Goal: Task Accomplishment & Management: Manage account settings

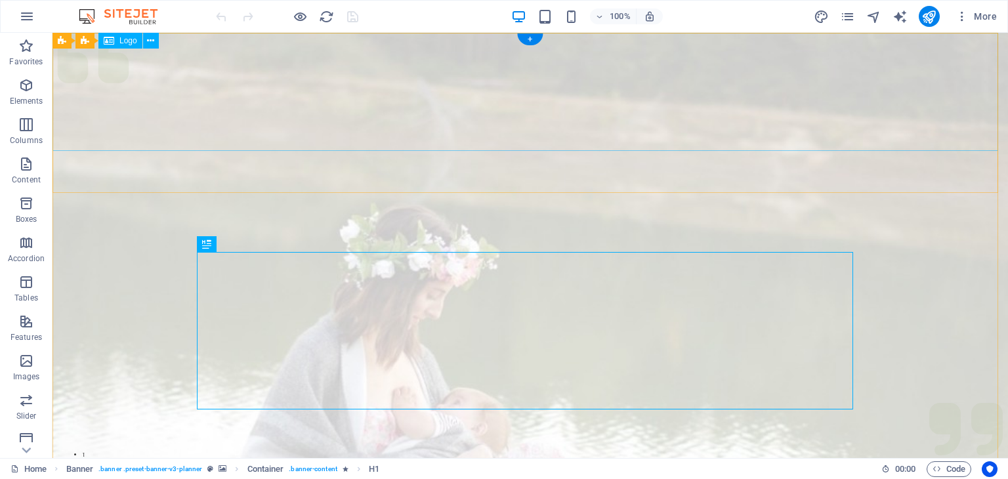
select select "px"
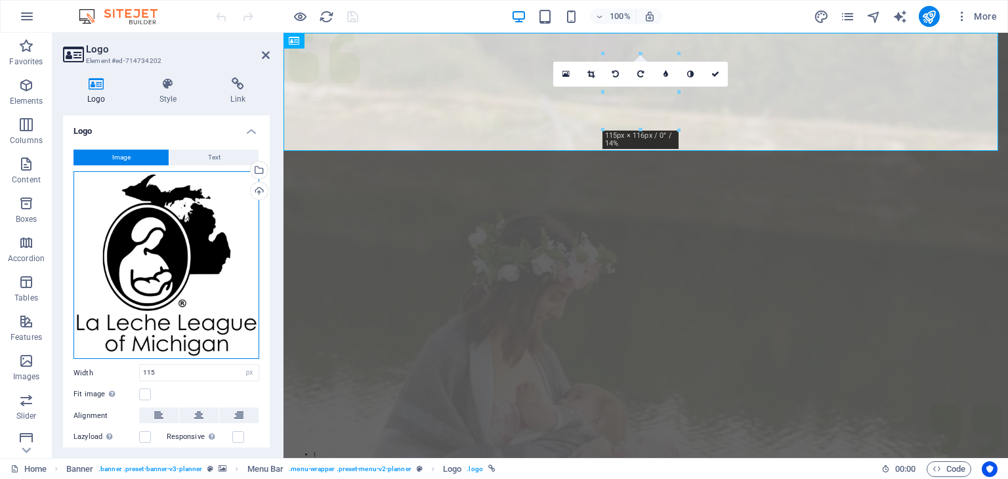
click at [194, 227] on div "Drag files here, click to choose files or select files from Files or our free s…" at bounding box center [166, 265] width 186 height 188
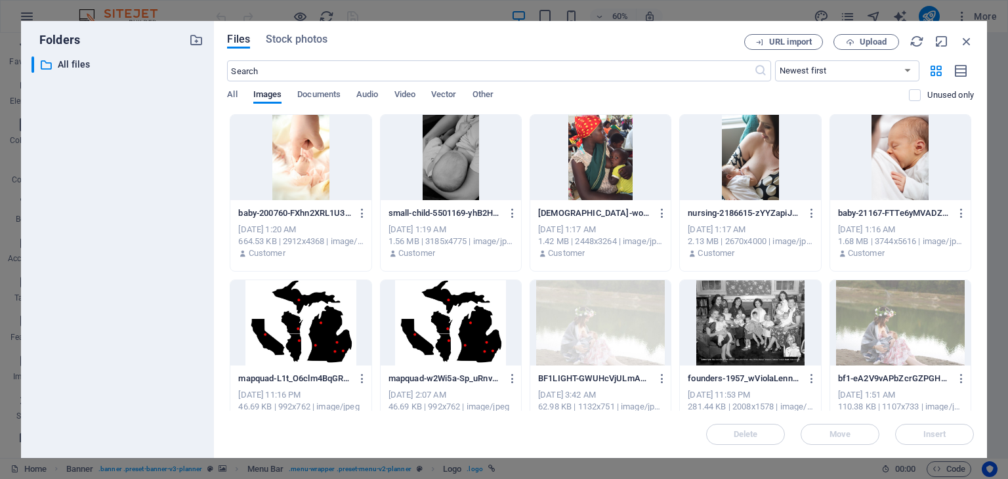
click at [857, 41] on span "Upload" at bounding box center [866, 42] width 54 height 9
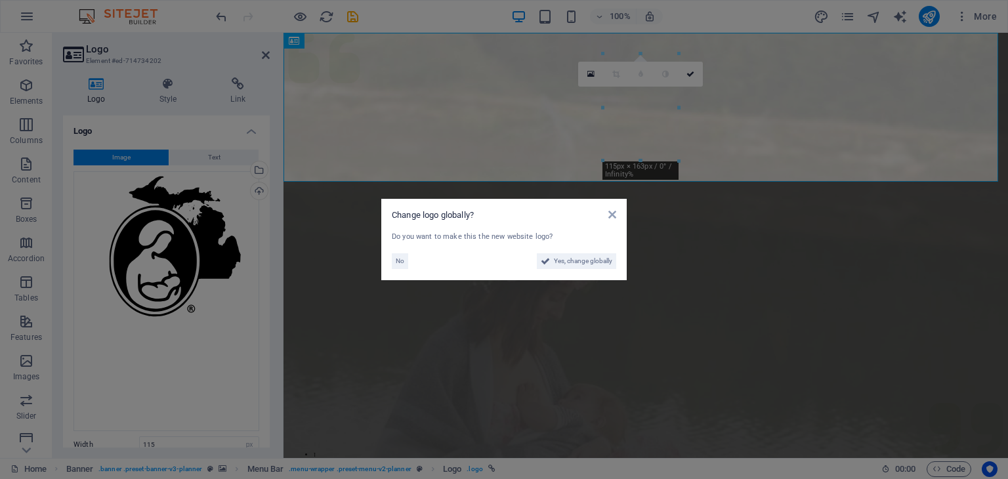
click at [588, 262] on span "Yes, change globally" at bounding box center [583, 261] width 58 height 16
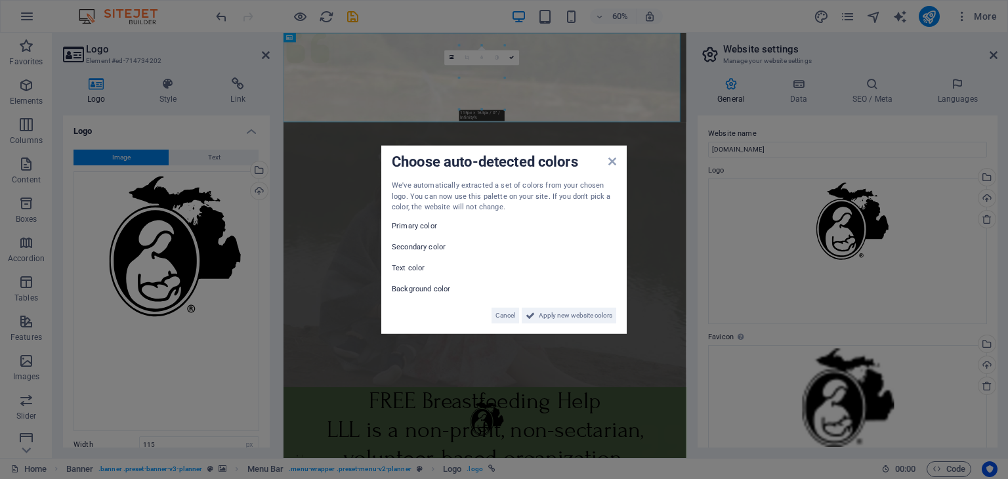
click at [558, 315] on span "Apply new website colors" at bounding box center [575, 315] width 73 height 16
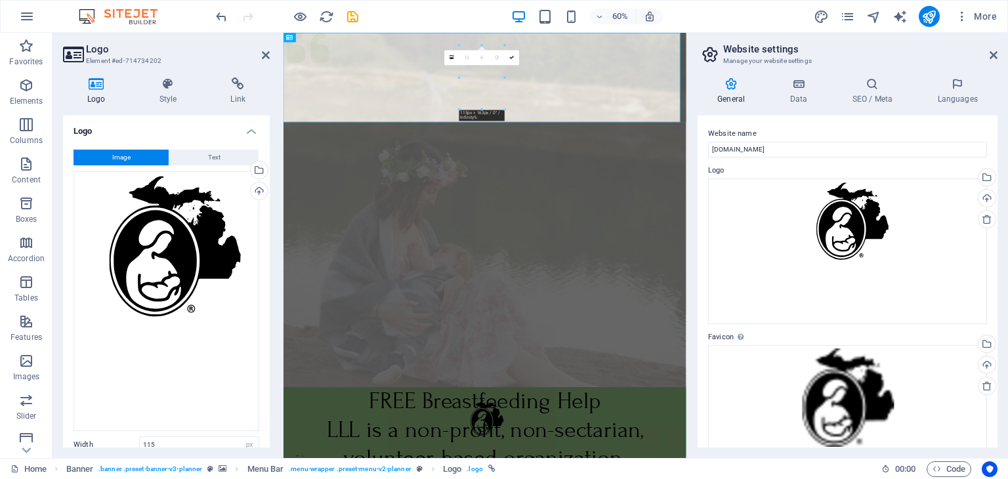
click at [996, 56] on icon at bounding box center [993, 55] width 8 height 10
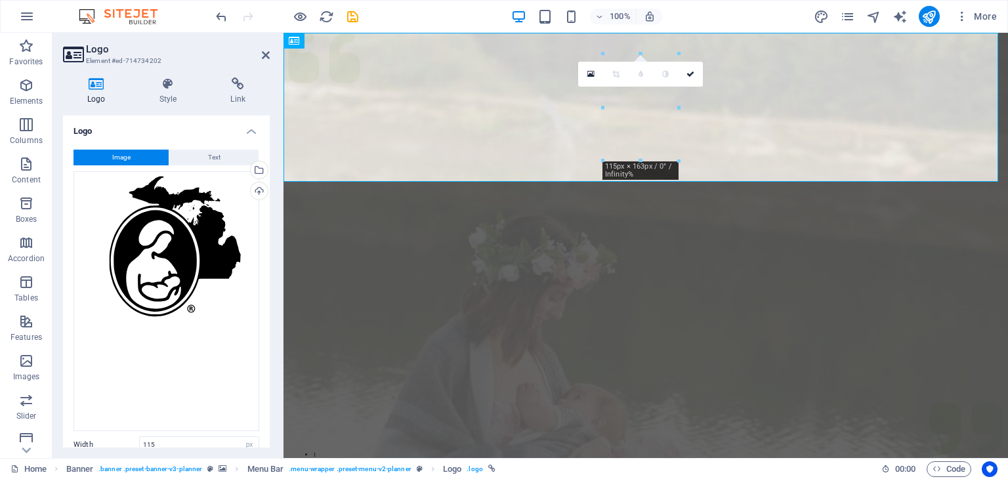
drag, startPoint x: 268, startPoint y: 58, endPoint x: 251, endPoint y: 103, distance: 48.4
click at [268, 58] on icon at bounding box center [266, 55] width 8 height 10
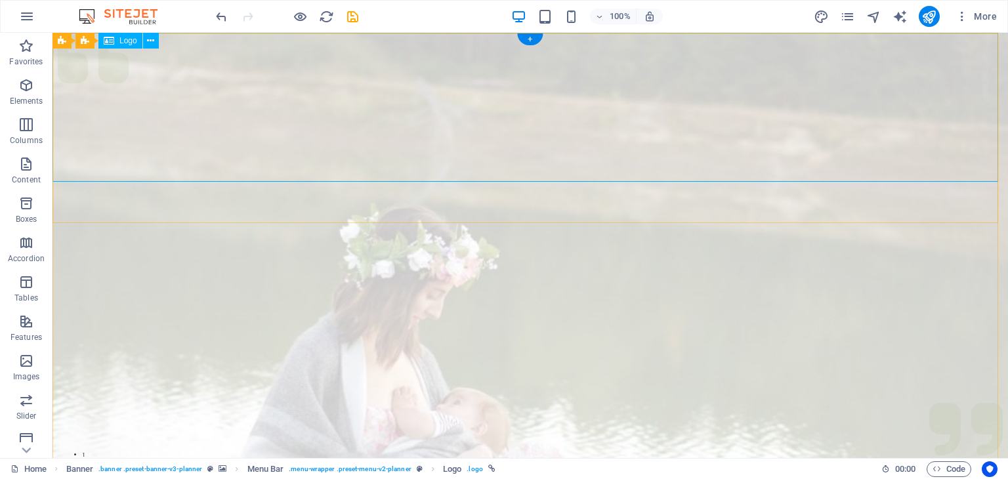
select select "px"
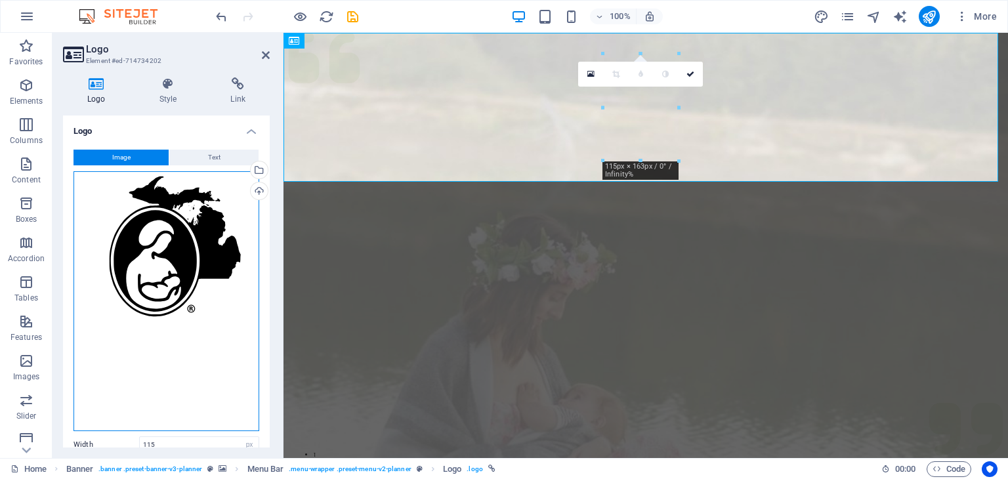
click at [176, 289] on div "Drag files here, click to choose files or select files from Files or our free s…" at bounding box center [166, 301] width 186 height 260
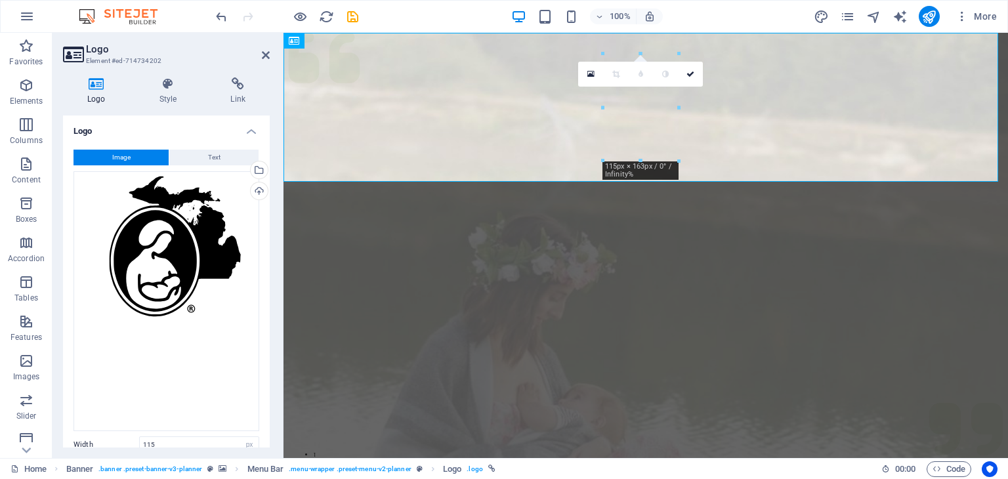
click at [176, 289] on body "staging.lalecheleagueofmichigan.org Home Favorites Elements Columns Content Box…" at bounding box center [504, 239] width 1008 height 479
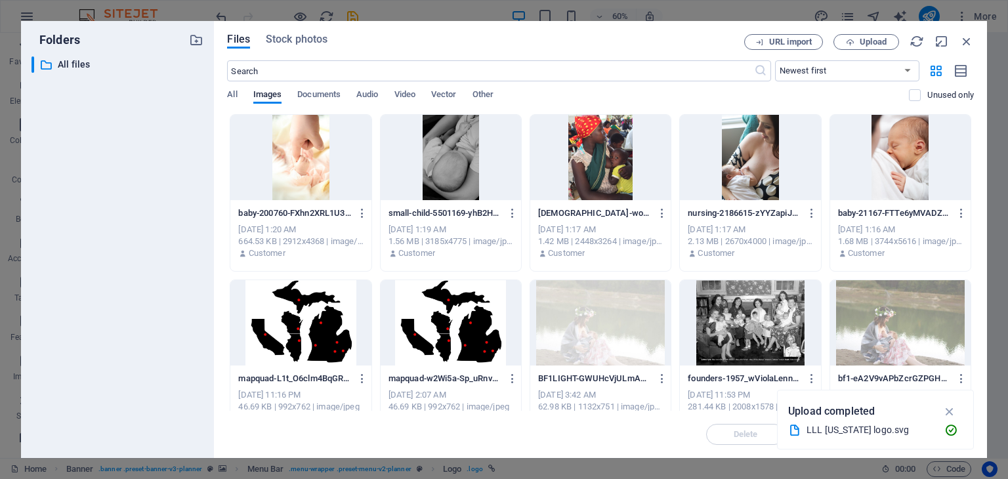
click at [870, 40] on span "Upload" at bounding box center [872, 42] width 27 height 8
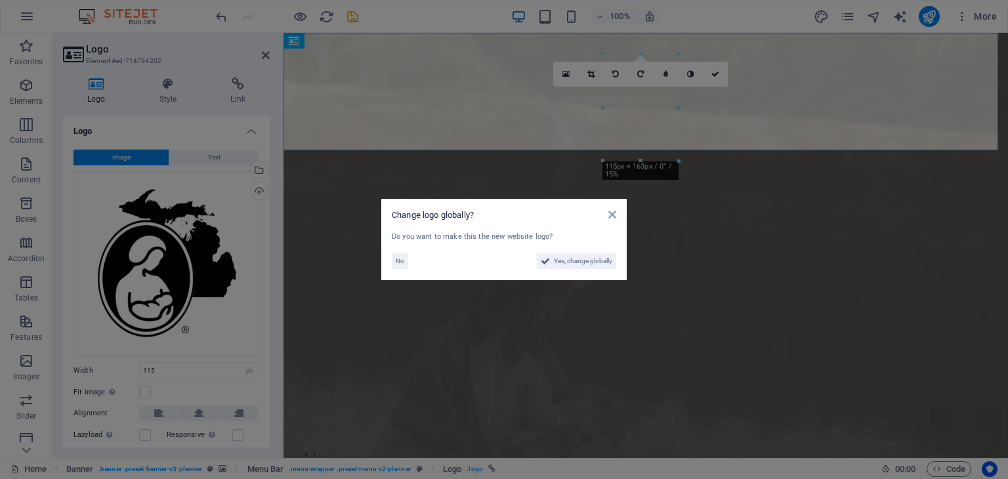
click at [583, 263] on span "Yes, change globally" at bounding box center [583, 261] width 58 height 16
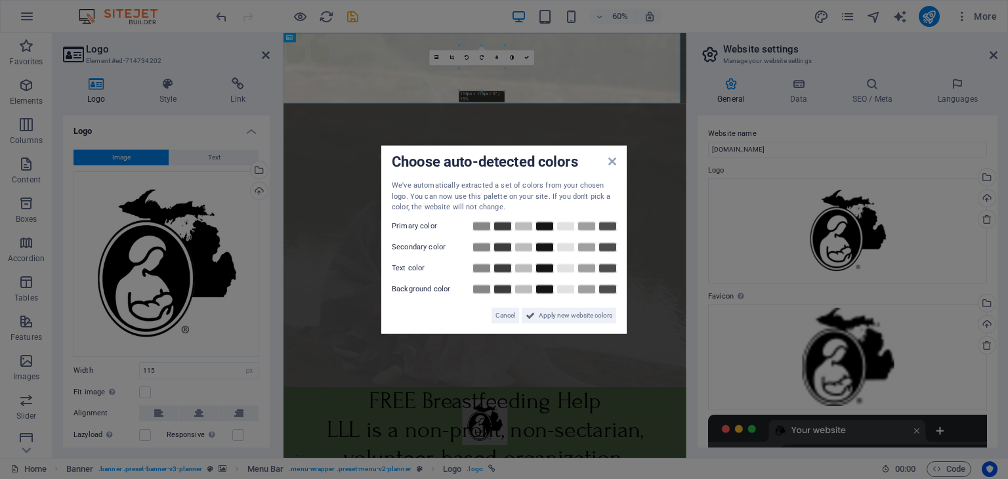
click at [499, 316] on span "Cancel" at bounding box center [505, 315] width 20 height 16
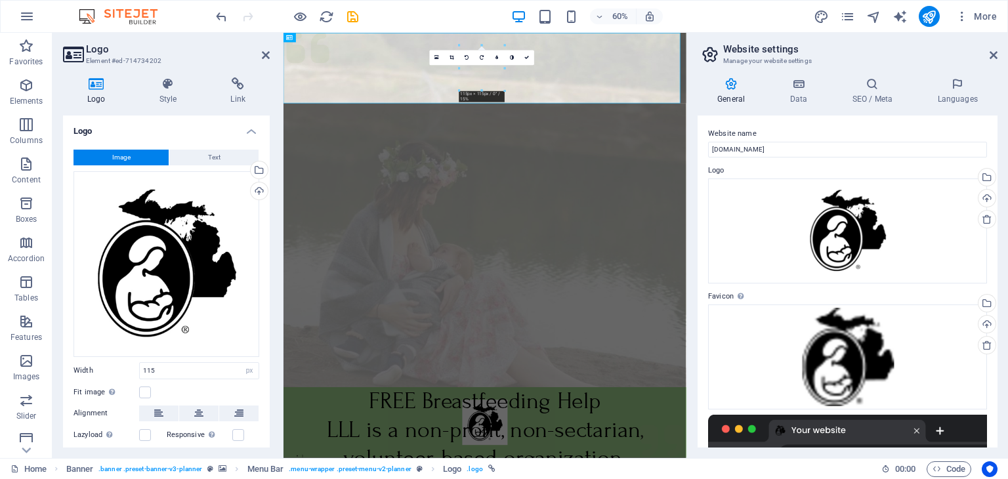
drag, startPoint x: 992, startPoint y: 52, endPoint x: 192, endPoint y: 102, distance: 801.9
click at [992, 52] on icon at bounding box center [993, 55] width 8 height 10
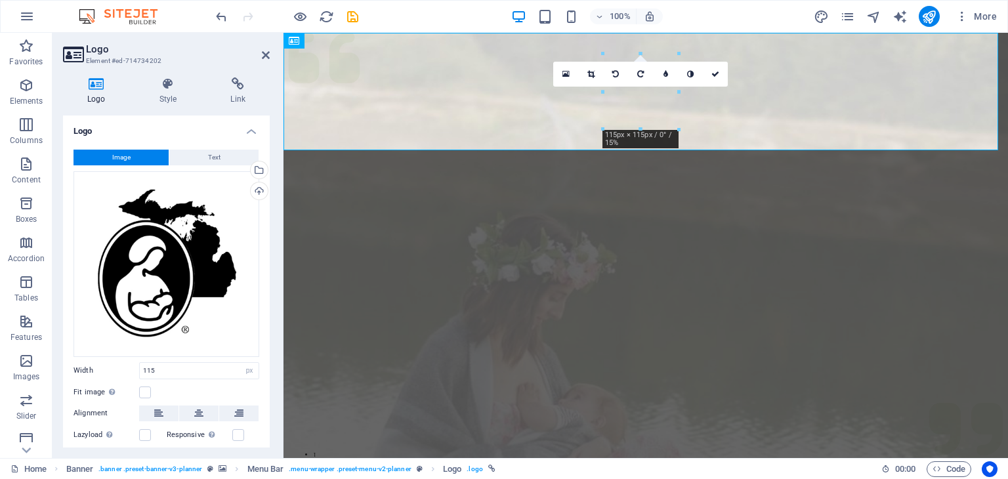
drag, startPoint x: 266, startPoint y: 56, endPoint x: 553, endPoint y: 124, distance: 294.7
click at [266, 56] on icon at bounding box center [266, 55] width 8 height 10
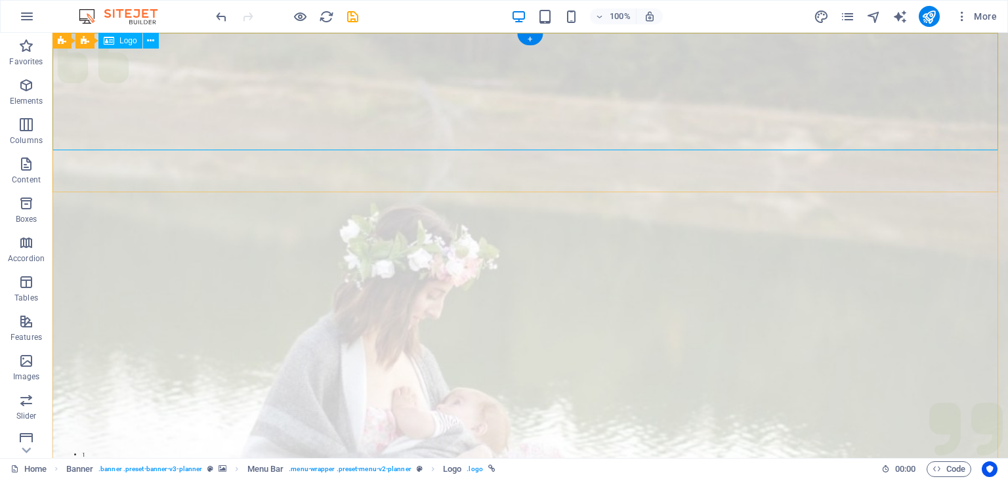
select select "px"
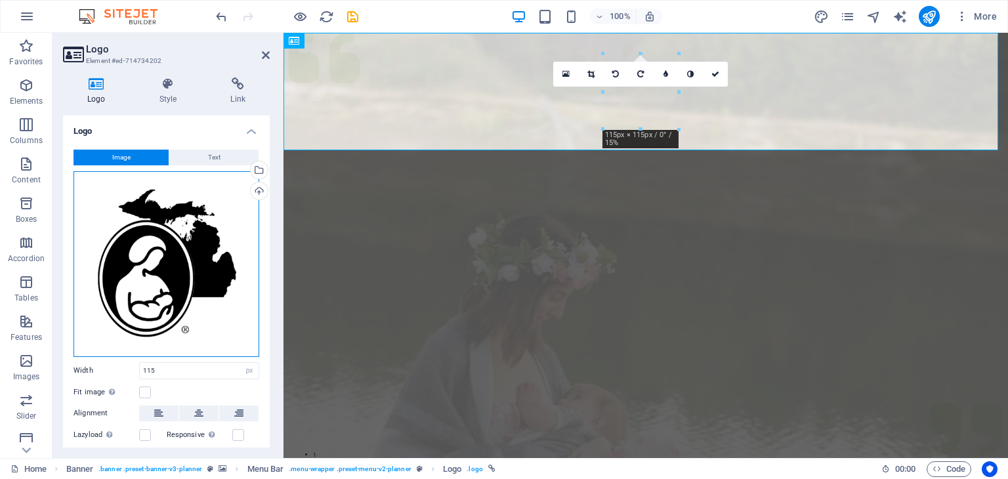
click at [159, 274] on div "Drag files here, click to choose files or select files from Files or our free s…" at bounding box center [166, 264] width 186 height 186
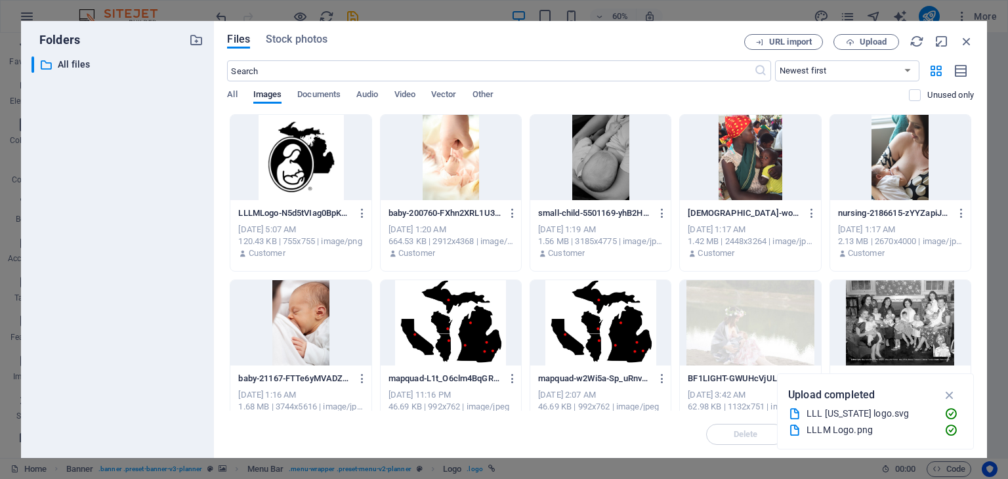
click at [853, 45] on icon "button" at bounding box center [850, 42] width 9 height 9
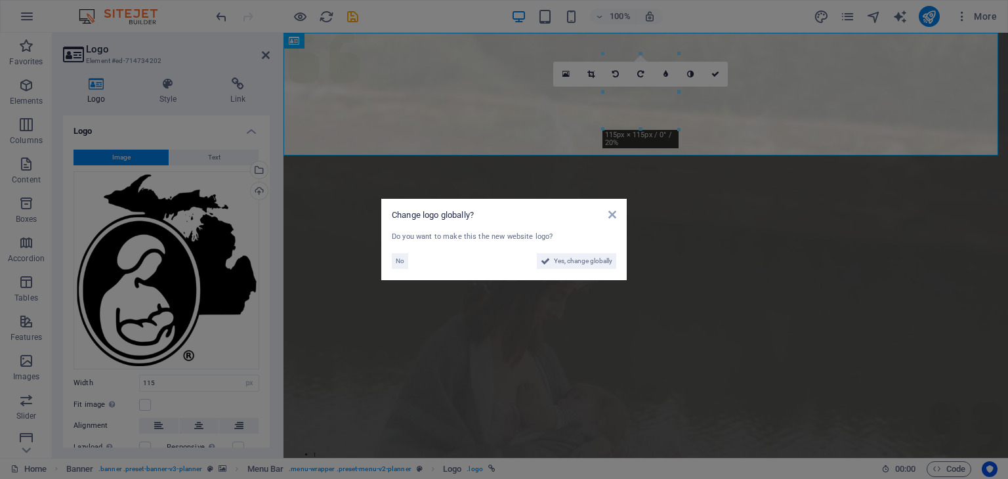
click at [266, 56] on aside "Change logo globally? Do you want to make this the new website logo? No Yes, ch…" at bounding box center [504, 239] width 1008 height 479
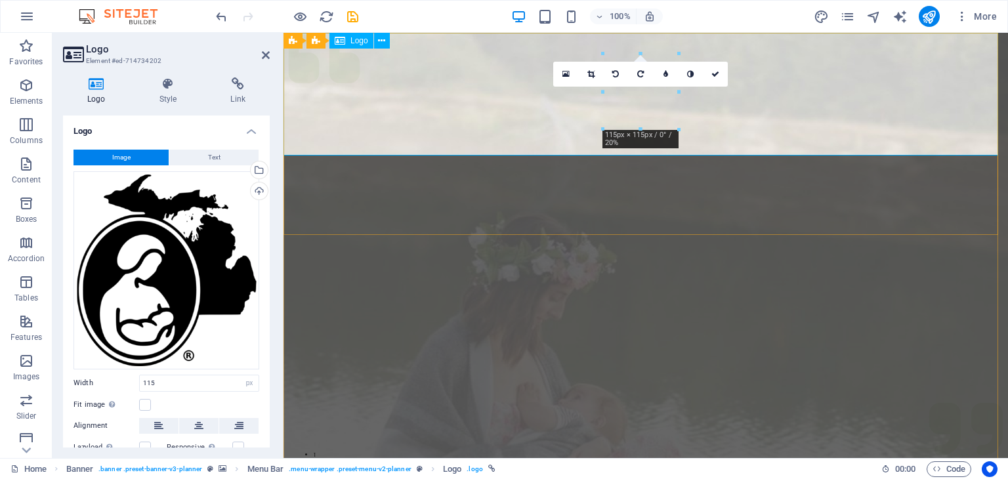
drag, startPoint x: 753, startPoint y: 251, endPoint x: 986, endPoint y: 250, distance: 233.6
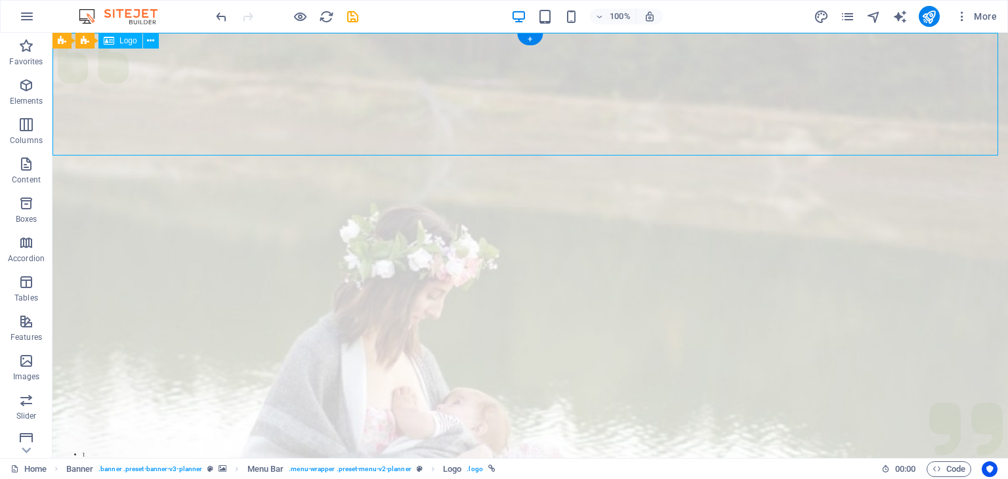
select select "px"
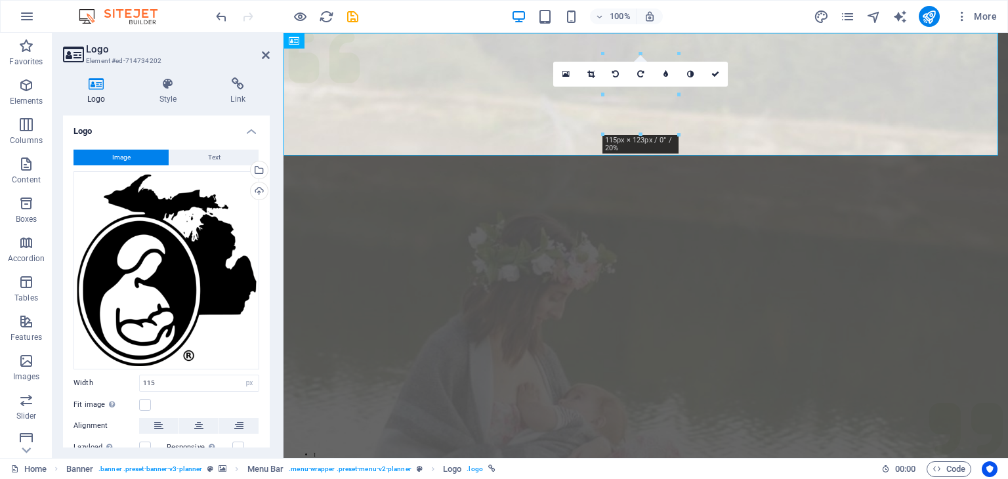
click at [592, 73] on icon at bounding box center [590, 74] width 7 height 8
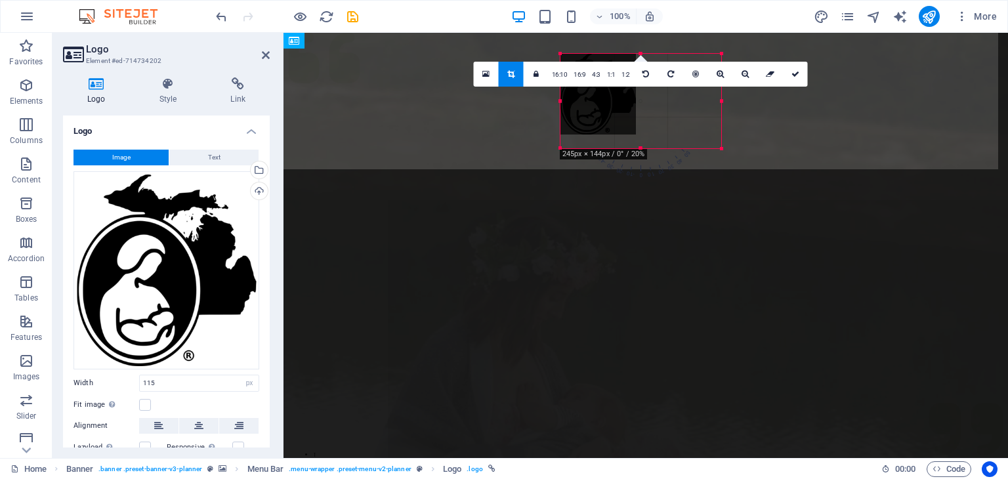
drag, startPoint x: 602, startPoint y: 135, endPoint x: 516, endPoint y: 149, distance: 86.4
click at [516, 149] on div "H1 Banner Container Menu Bar Banner Logo Banner Menu Bar Menu Text H2 Spacer Bu…" at bounding box center [645, 245] width 724 height 425
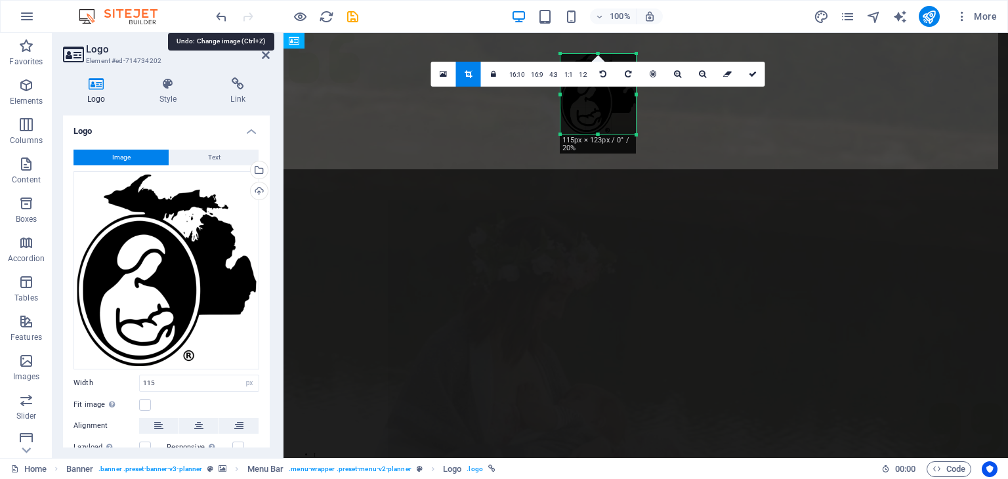
click at [222, 16] on icon "undo" at bounding box center [221, 16] width 15 height 15
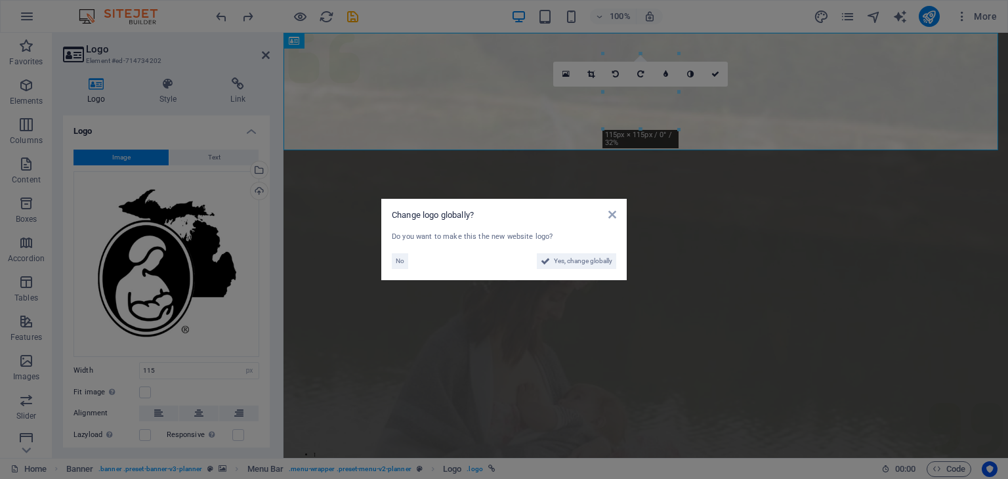
click at [617, 218] on div "Change logo globally? Do you want to make this the new website logo? No Yes, ch…" at bounding box center [503, 239] width 245 height 81
click at [613, 212] on icon at bounding box center [612, 214] width 8 height 10
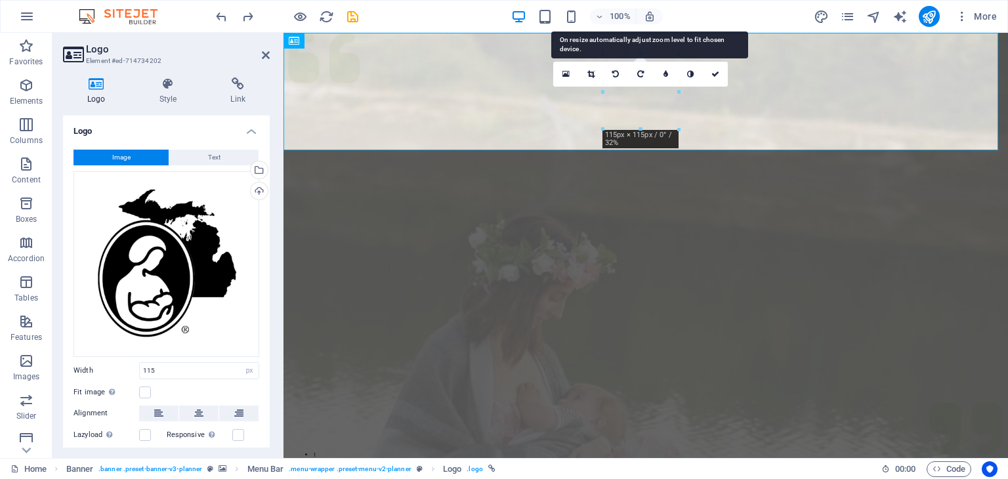
click at [653, 20] on icon "button" at bounding box center [650, 16] width 12 height 12
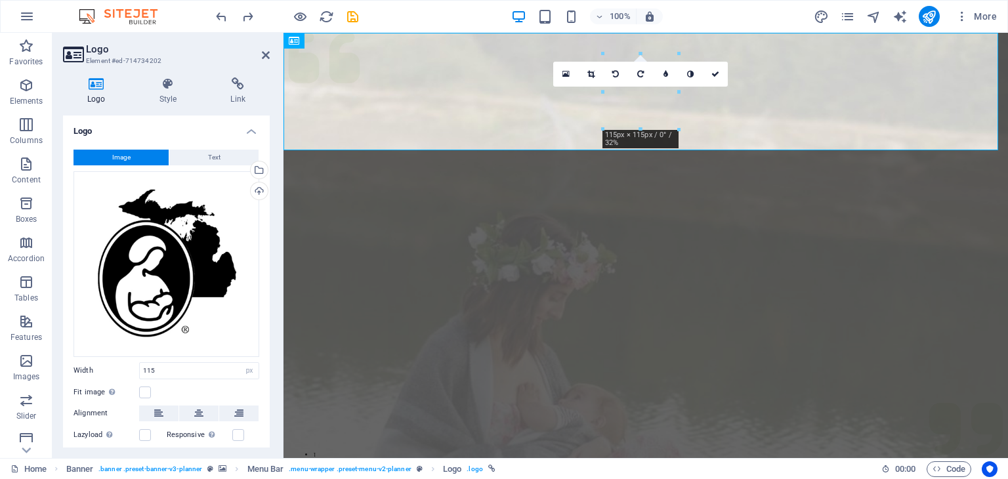
click at [590, 73] on icon at bounding box center [590, 74] width 7 height 8
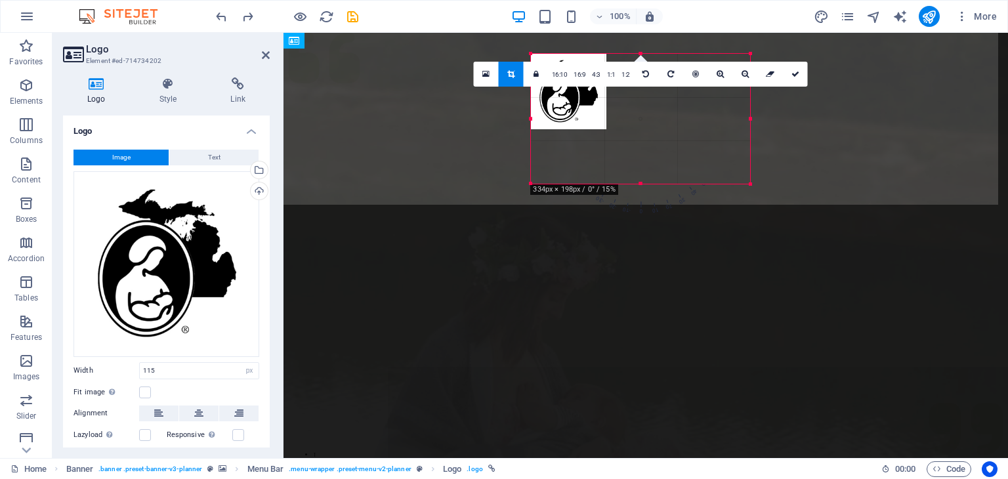
drag, startPoint x: 602, startPoint y: 131, endPoint x: 458, endPoint y: 185, distance: 153.7
click at [458, 185] on div "Drag here to replace the existing content. Press “Ctrl” if you want to create a…" at bounding box center [645, 245] width 724 height 425
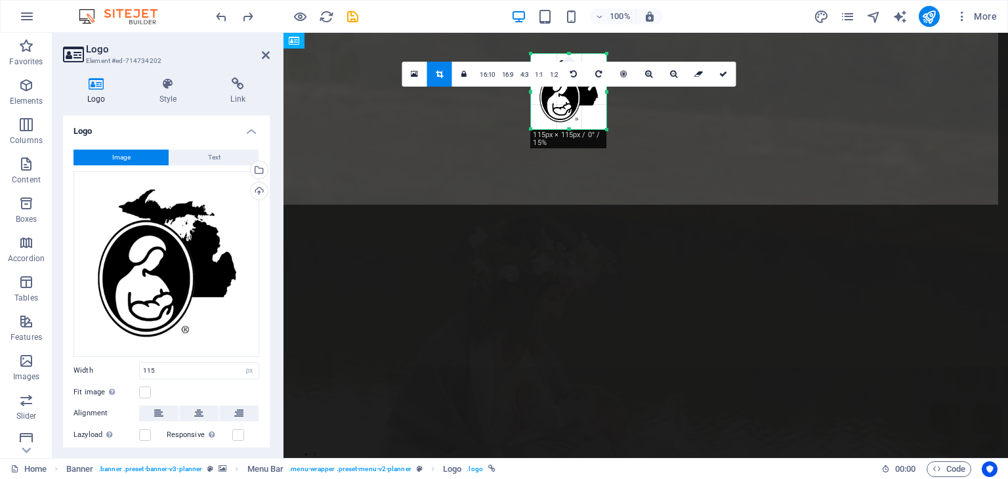
click at [576, 70] on icon at bounding box center [573, 74] width 7 height 8
click at [575, 75] on icon at bounding box center [573, 74] width 7 height 8
click at [218, 22] on icon "undo" at bounding box center [221, 16] width 15 height 15
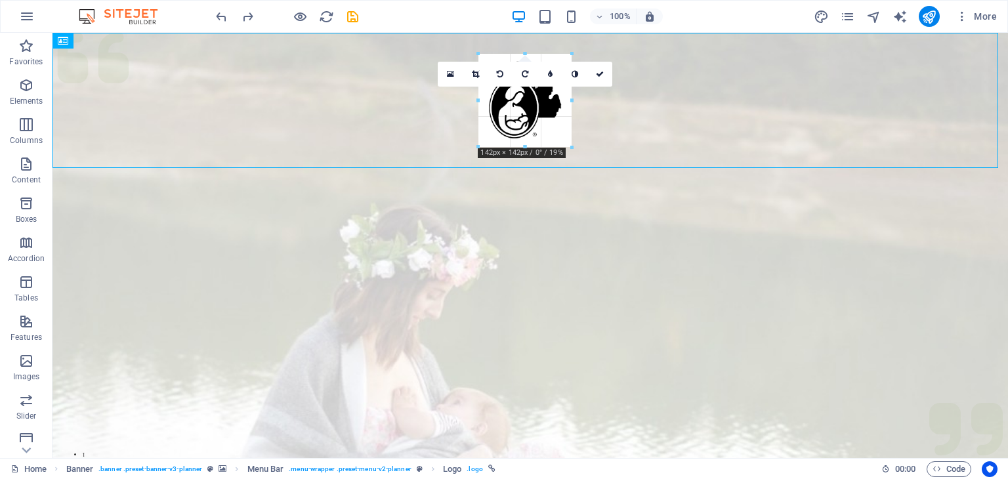
drag, startPoint x: 487, startPoint y: 130, endPoint x: 471, endPoint y: 146, distance: 22.7
click at [471, 146] on div "H1 Banner Container Menu Bar Banner Logo Banner Menu Bar Menu Text H2 Spacer Bu…" at bounding box center [529, 245] width 955 height 425
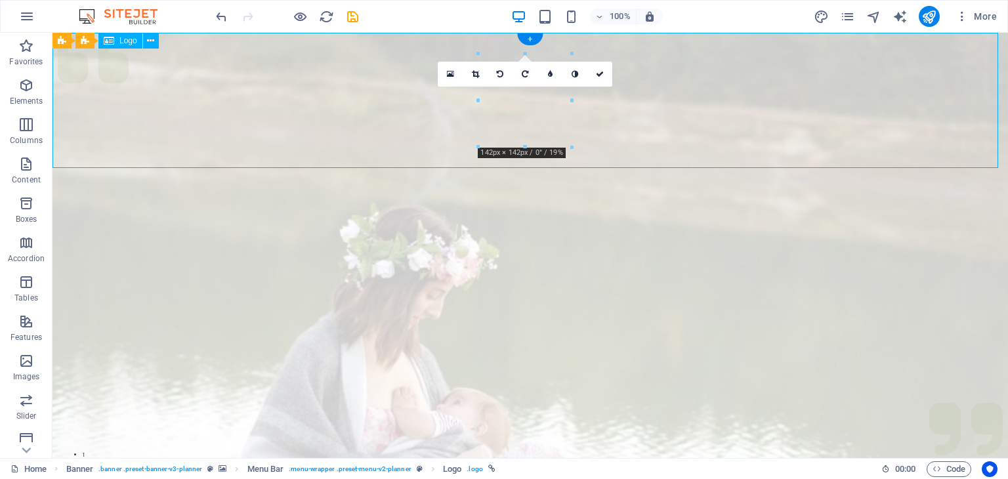
select select "px"
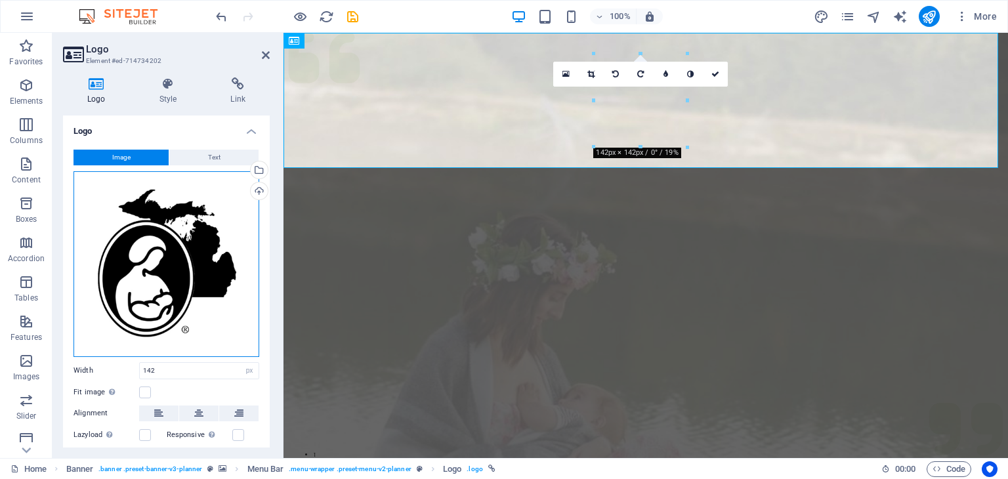
click at [128, 234] on div "Drag files here, click to choose files or select files from Files or our free s…" at bounding box center [166, 264] width 186 height 186
click at [128, 234] on body "staging.lalecheleagueofmichigan.org Home Favorites Elements Columns Content Box…" at bounding box center [504, 239] width 1008 height 479
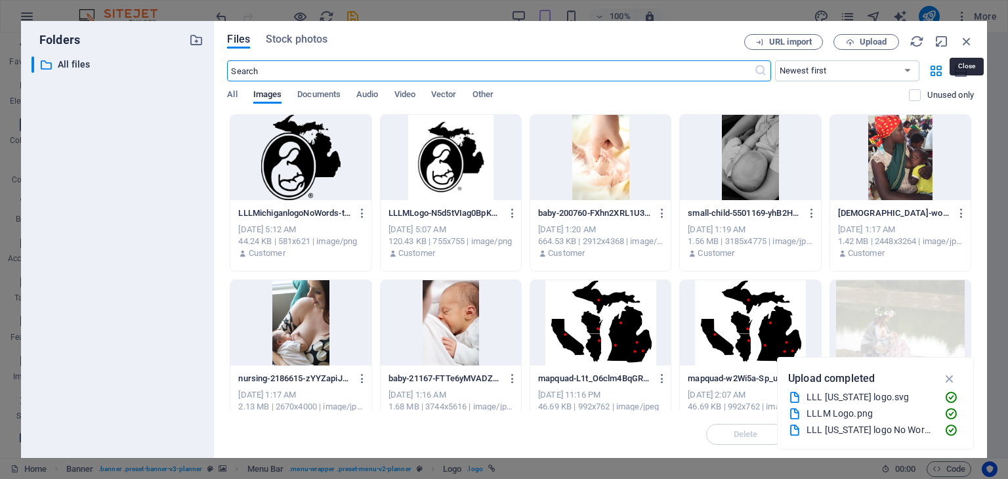
click at [971, 42] on icon "button" at bounding box center [966, 41] width 14 height 14
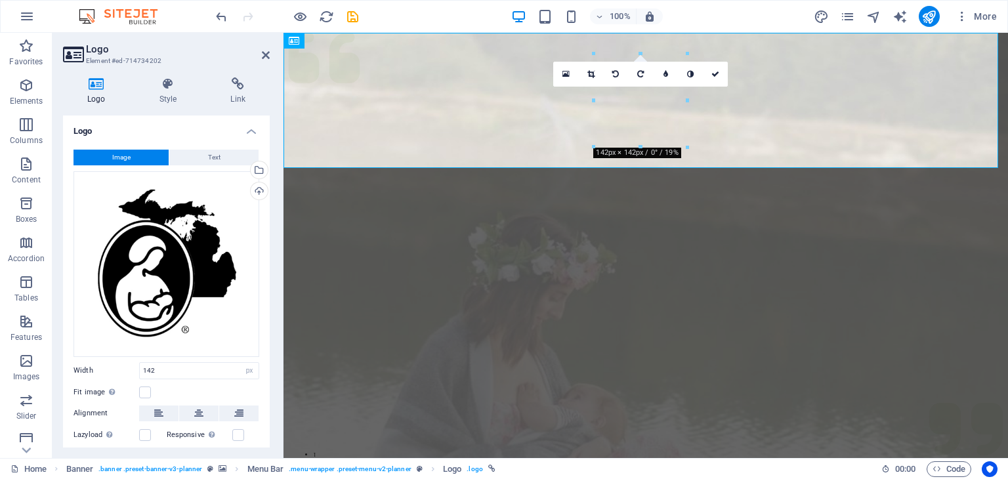
click at [160, 106] on div "Logo Style Link Logo Image Text Drag files here, click to choose files or selec…" at bounding box center [166, 262] width 207 height 370
click at [169, 93] on h4 "Style" at bounding box center [171, 91] width 72 height 28
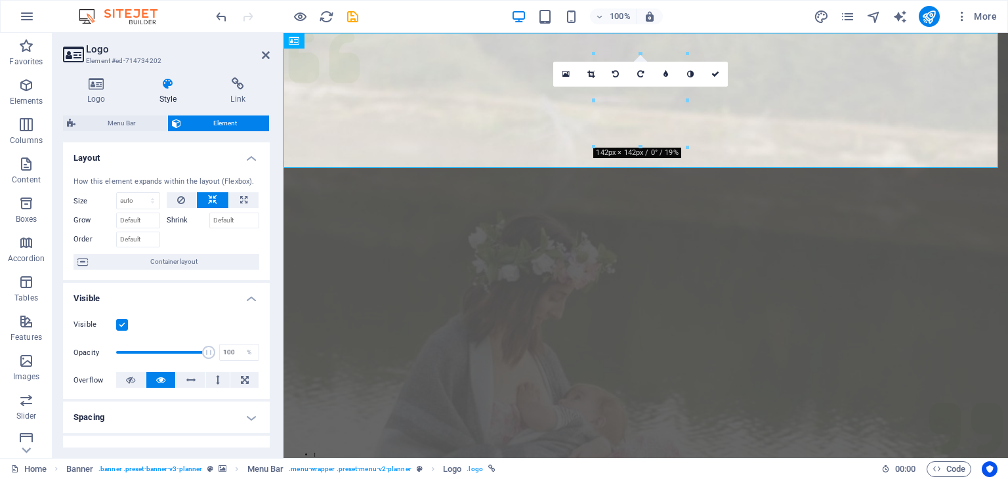
scroll to position [16, 0]
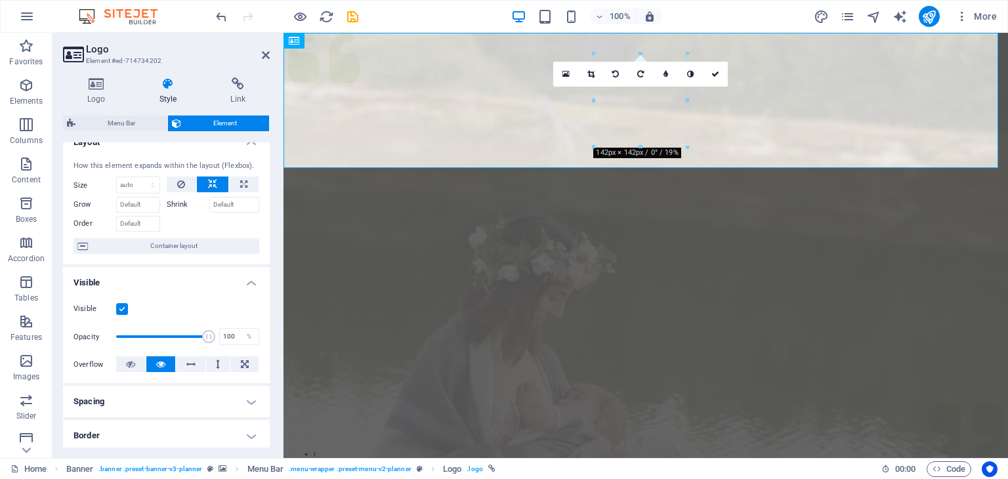
click at [95, 90] on icon at bounding box center [96, 83] width 67 height 13
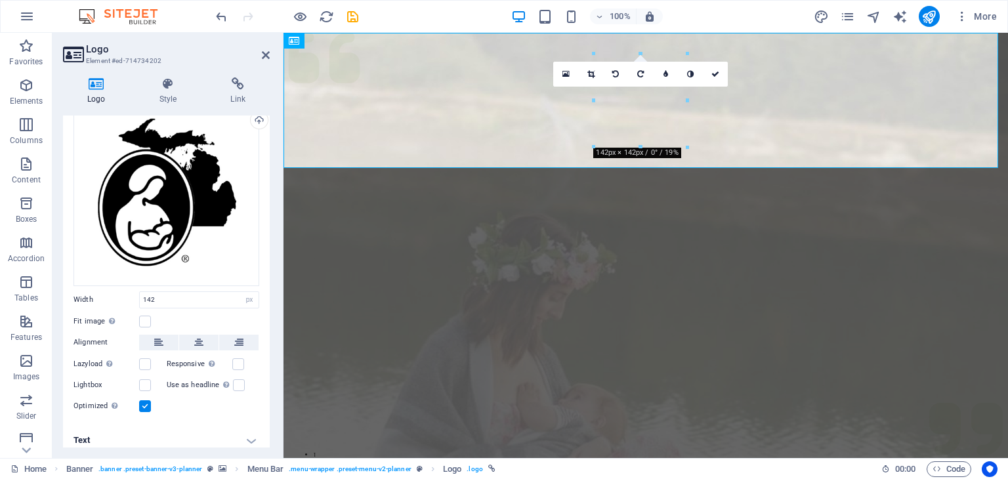
scroll to position [76, 0]
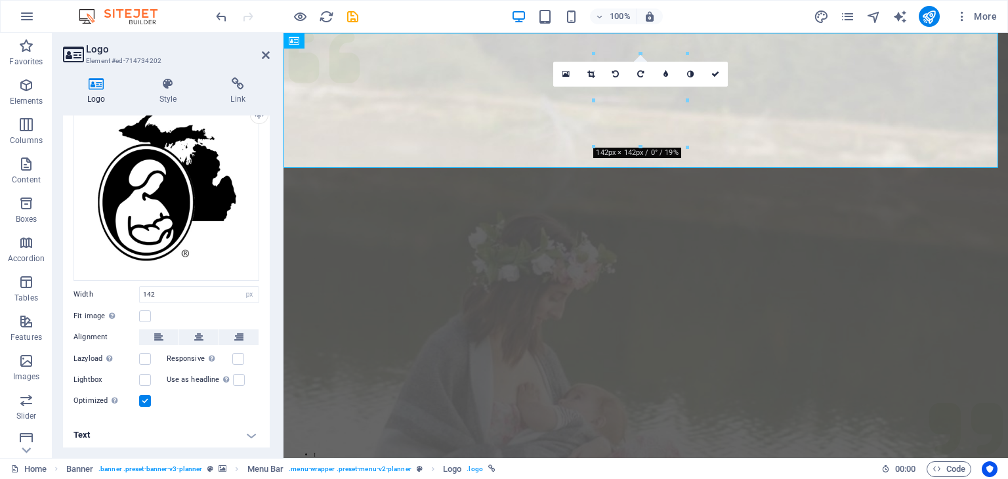
click at [182, 95] on h4 "Style" at bounding box center [171, 91] width 72 height 28
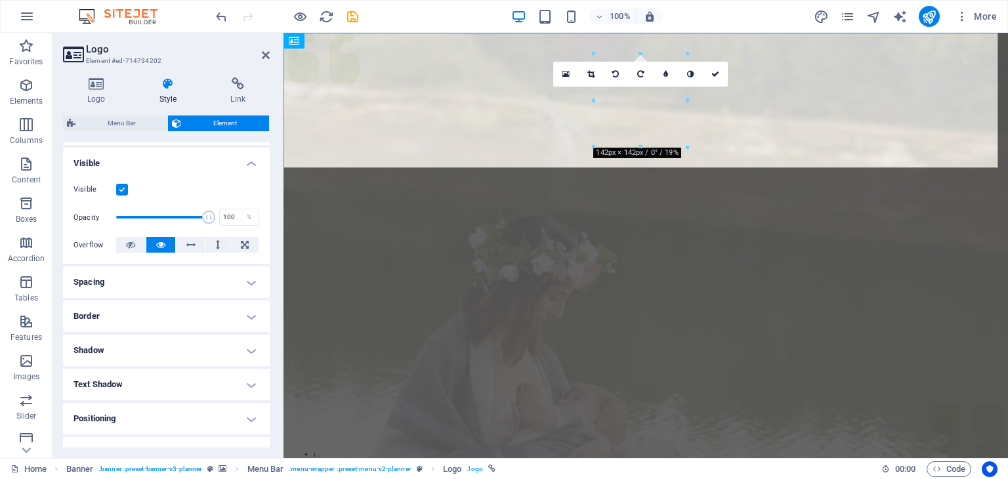
scroll to position [0, 0]
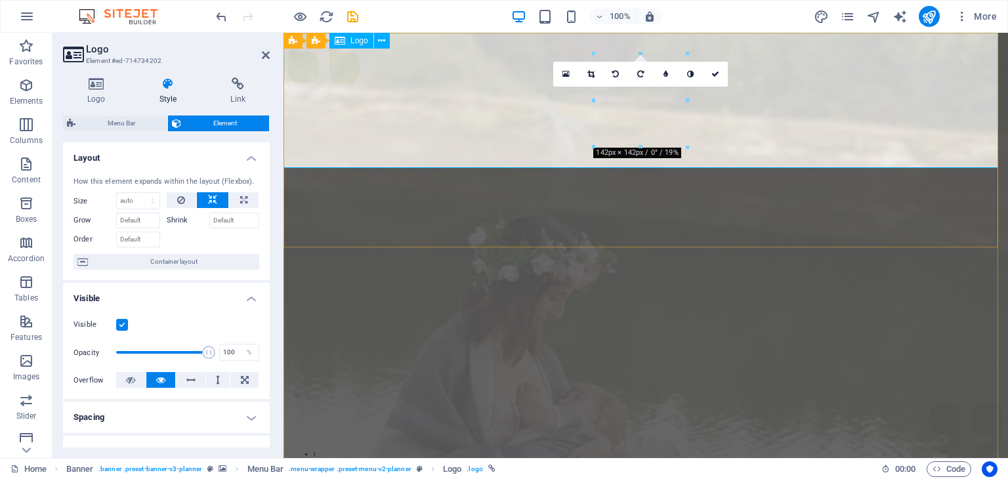
drag, startPoint x: 266, startPoint y: 56, endPoint x: 213, endPoint y: 24, distance: 62.5
click at [266, 56] on icon at bounding box center [266, 55] width 8 height 10
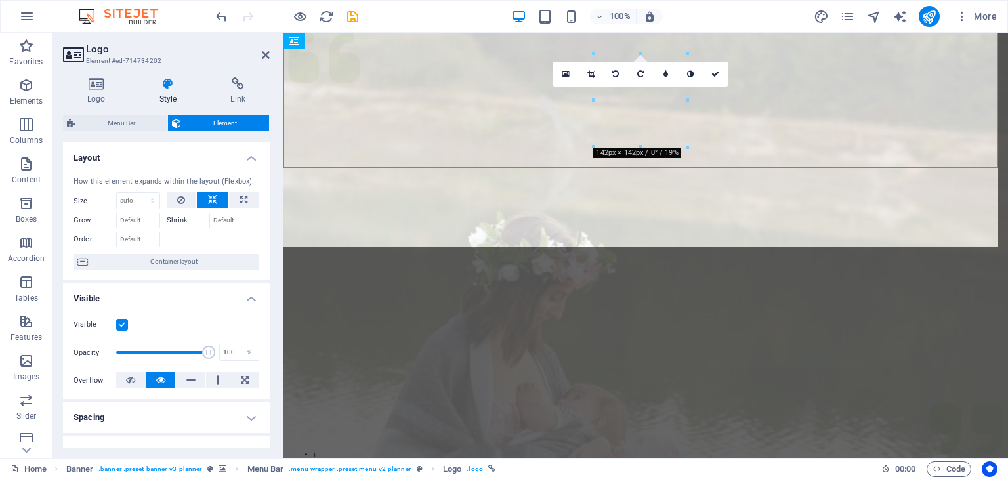
click at [121, 127] on span "Menu Bar" at bounding box center [121, 123] width 84 height 16
select select "rem"
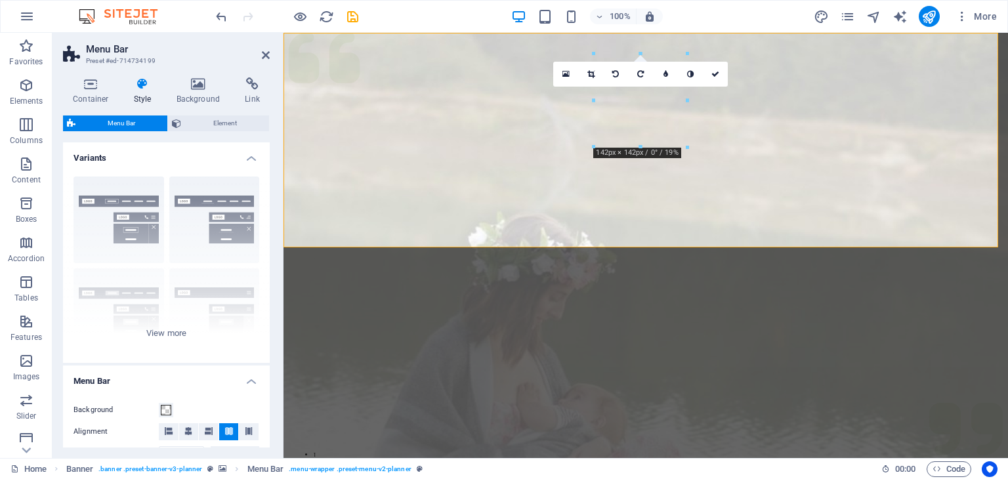
click at [200, 130] on span "Element" at bounding box center [225, 123] width 80 height 16
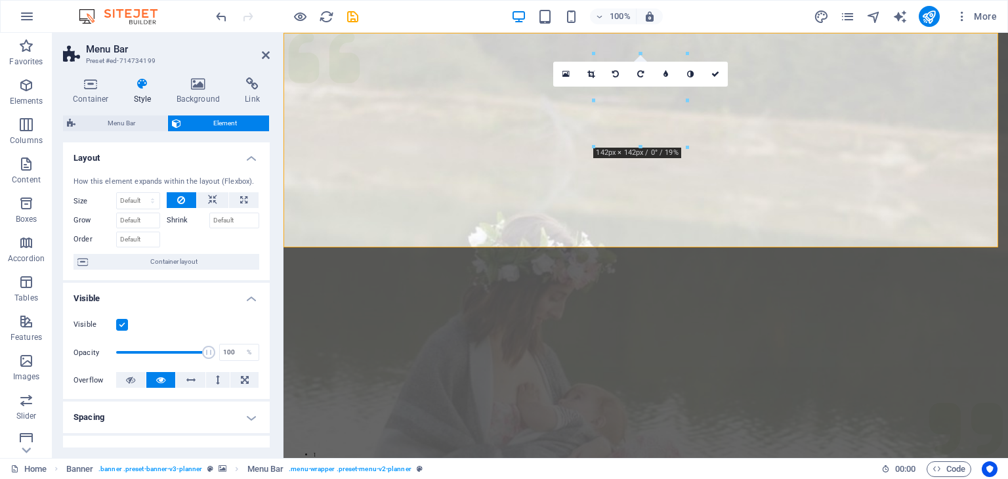
click at [266, 58] on icon at bounding box center [266, 55] width 8 height 10
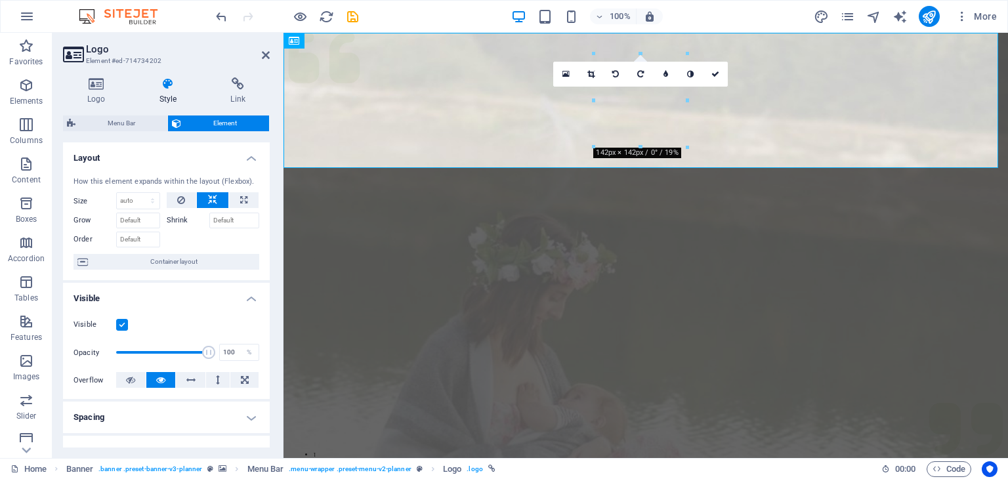
click at [163, 85] on icon at bounding box center [168, 83] width 66 height 13
click at [568, 73] on icon at bounding box center [565, 74] width 7 height 9
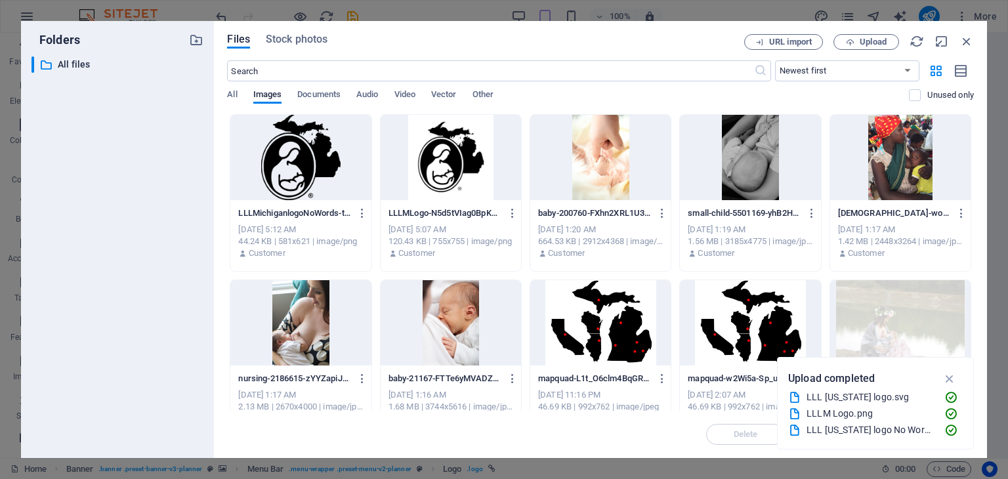
click at [286, 156] on div at bounding box center [300, 157] width 140 height 85
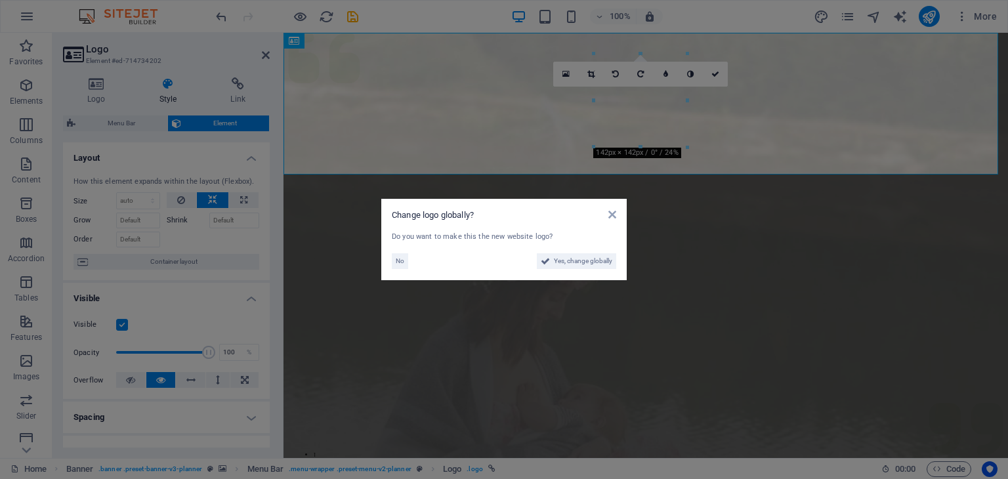
drag, startPoint x: 572, startPoint y: 258, endPoint x: 289, endPoint y: 223, distance: 285.5
click at [572, 258] on span "Yes, change globally" at bounding box center [583, 261] width 58 height 16
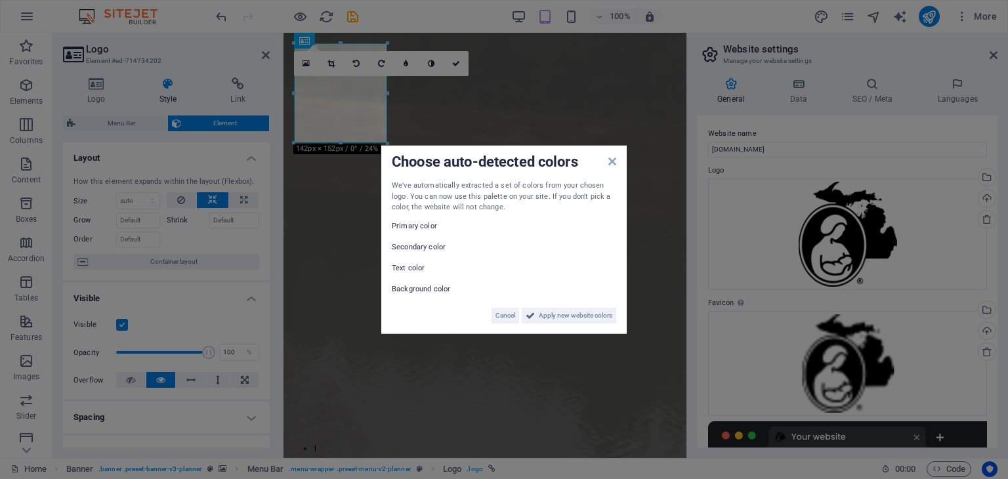
click at [504, 311] on span "Cancel" at bounding box center [505, 315] width 20 height 16
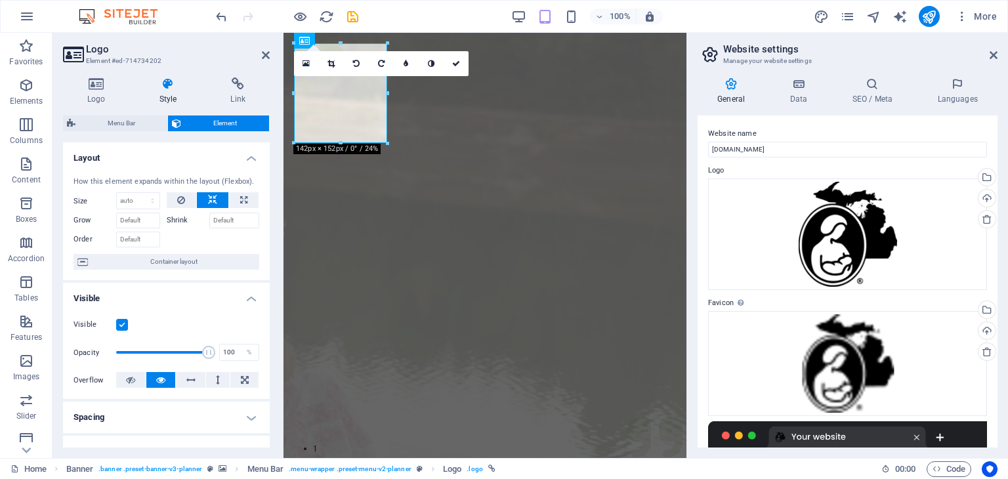
click at [989, 58] on icon at bounding box center [993, 55] width 8 height 10
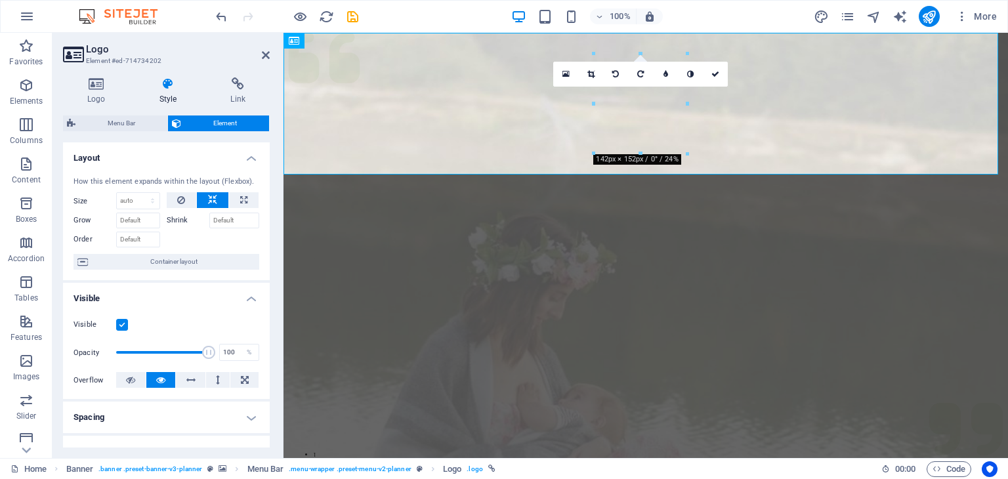
click at [268, 54] on icon at bounding box center [266, 55] width 8 height 10
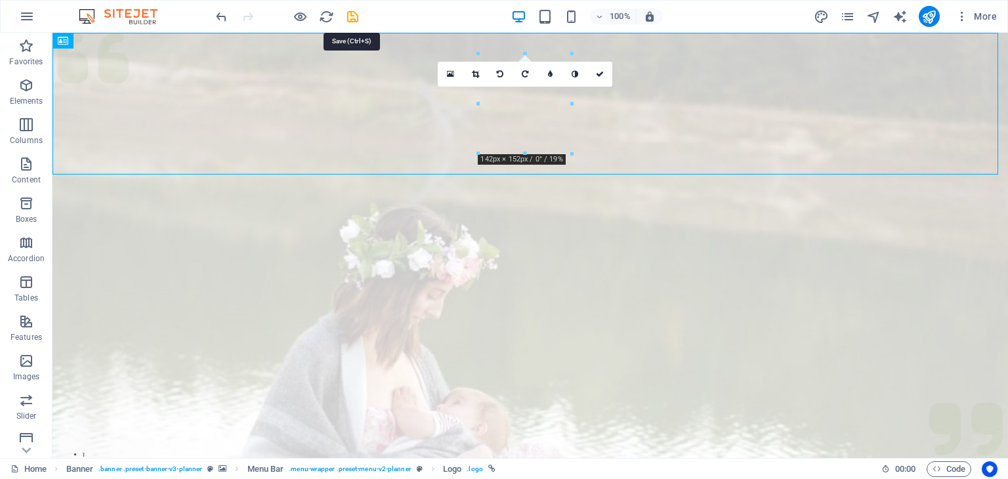
click at [346, 18] on icon "save" at bounding box center [352, 16] width 15 height 15
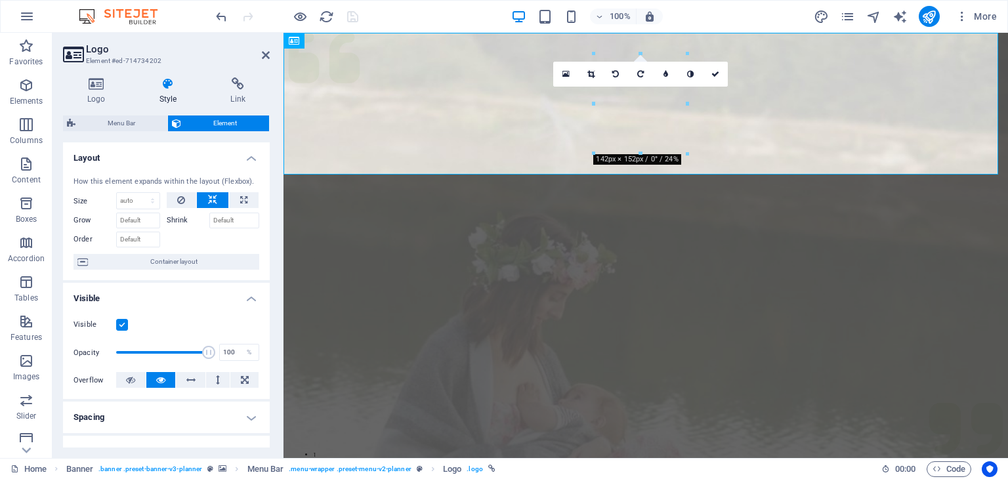
click at [259, 58] on header "Logo Element #ed-714734202" at bounding box center [166, 50] width 207 height 34
click at [266, 60] on icon at bounding box center [266, 55] width 8 height 10
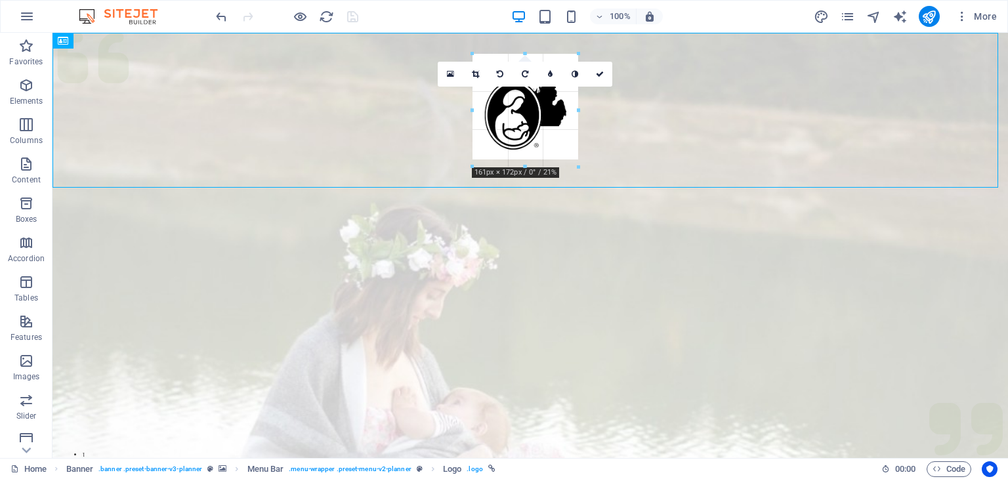
drag, startPoint x: 478, startPoint y: 153, endPoint x: 466, endPoint y: 166, distance: 17.2
click at [466, 166] on div "H1 Banner Container Menu Bar Banner Logo Banner Menu Bar Menu Text H2 Spacer Bu…" at bounding box center [529, 245] width 955 height 425
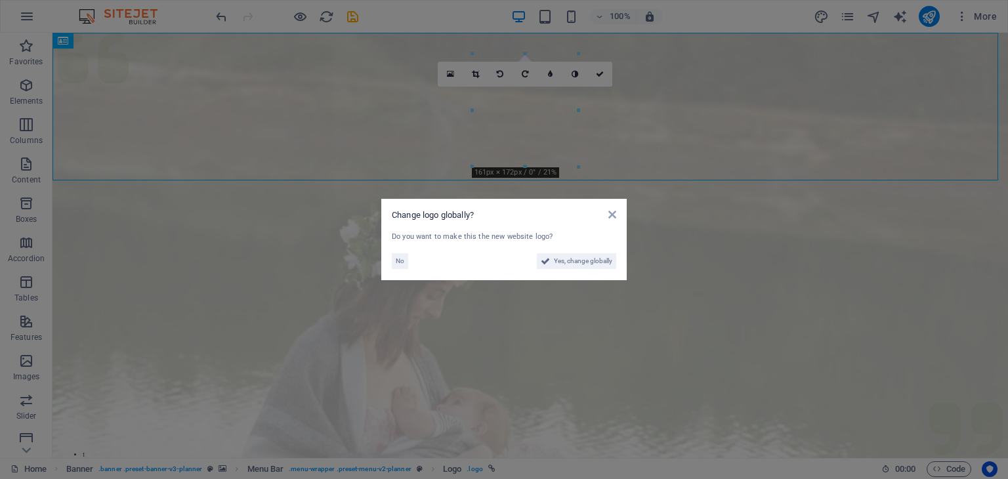
drag, startPoint x: 392, startPoint y: 260, endPoint x: 342, endPoint y: 228, distance: 59.7
click at [392, 260] on button "No" at bounding box center [400, 261] width 16 height 16
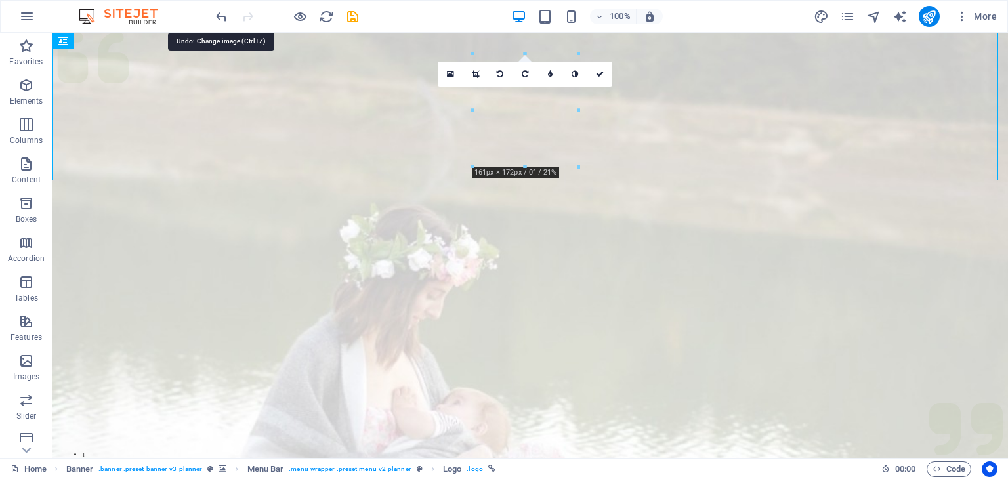
click at [220, 14] on icon "undo" at bounding box center [221, 16] width 15 height 15
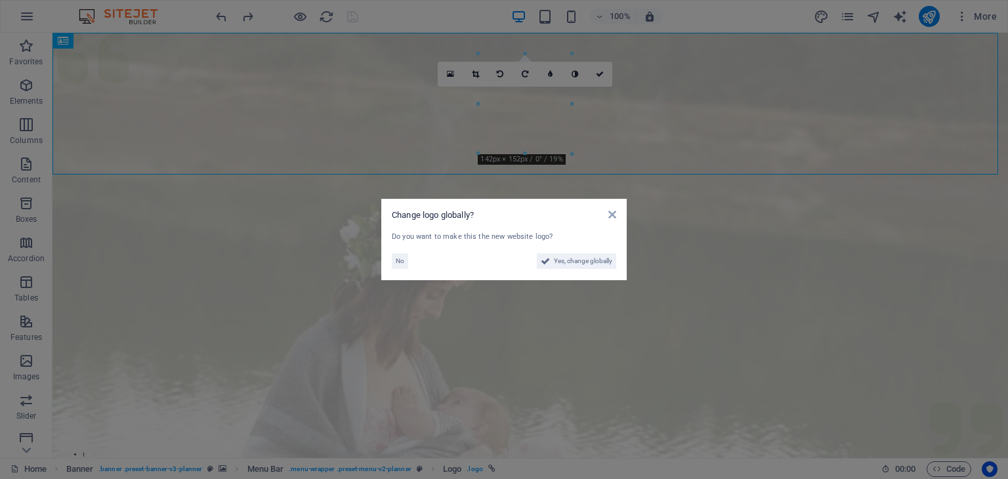
drag, startPoint x: 394, startPoint y: 262, endPoint x: 339, endPoint y: 158, distance: 117.4
click at [394, 262] on button "No" at bounding box center [400, 261] width 16 height 16
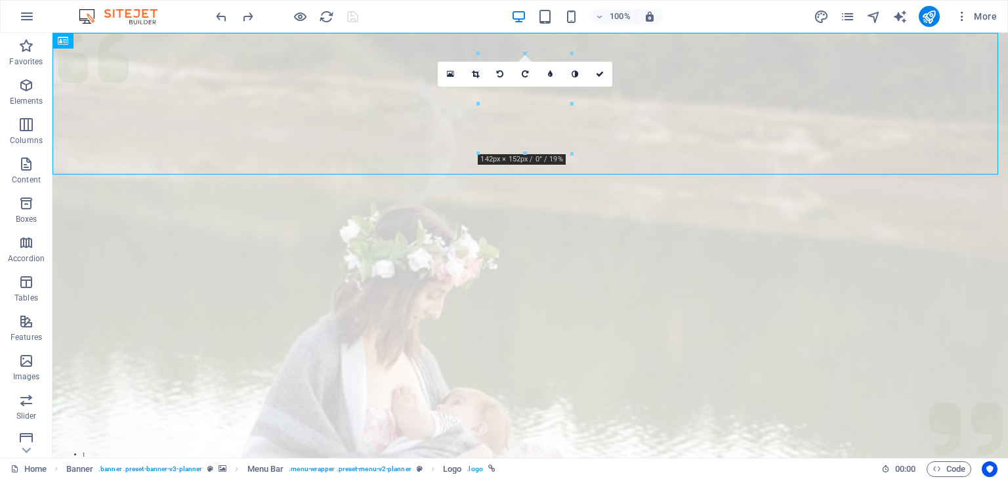
click at [449, 70] on icon at bounding box center [450, 74] width 7 height 9
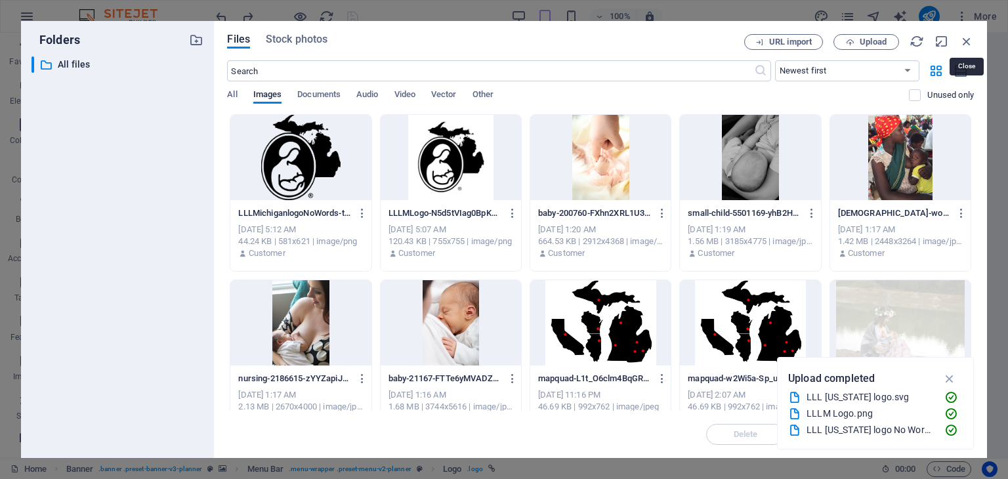
click at [968, 40] on icon "button" at bounding box center [966, 41] width 14 height 14
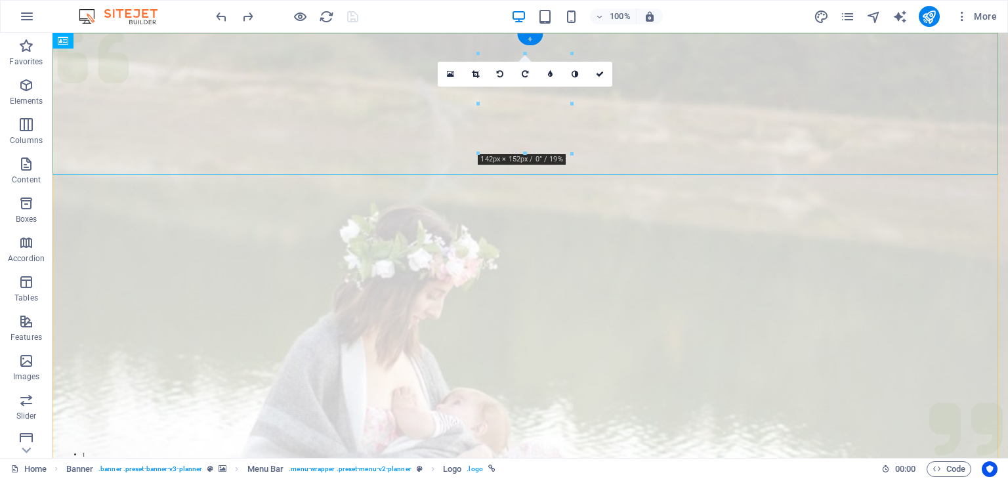
click at [531, 36] on div "+" at bounding box center [530, 39] width 26 height 12
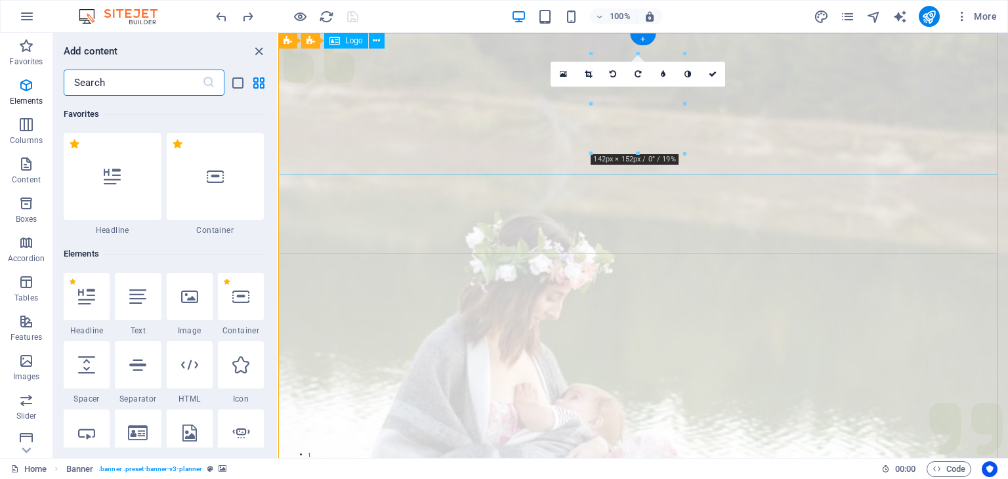
scroll to position [2296, 0]
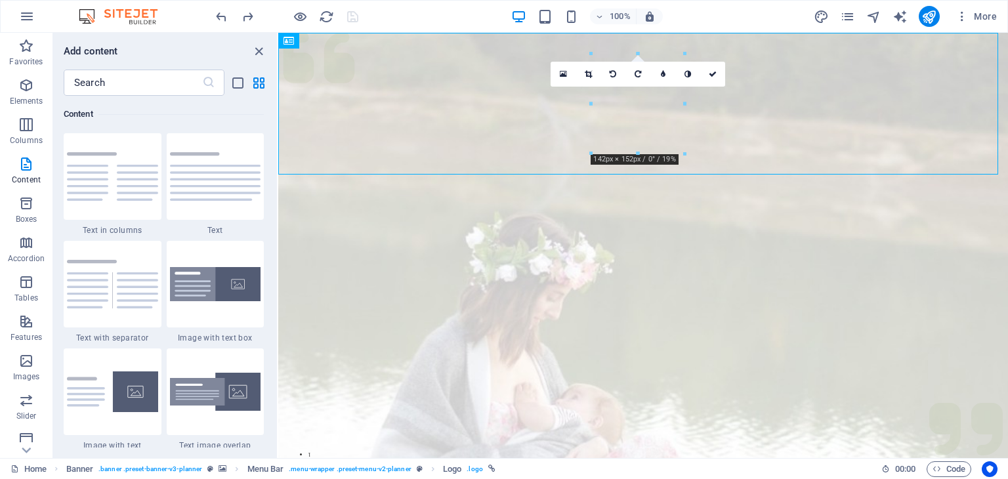
click at [31, 25] on button "button" at bounding box center [26, 16] width 31 height 31
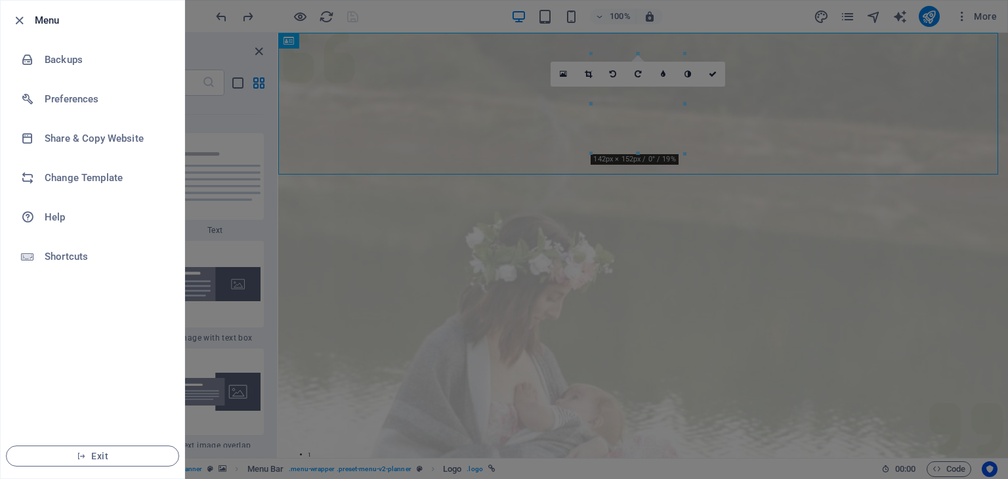
click at [71, 111] on li "Preferences" at bounding box center [93, 98] width 184 height 39
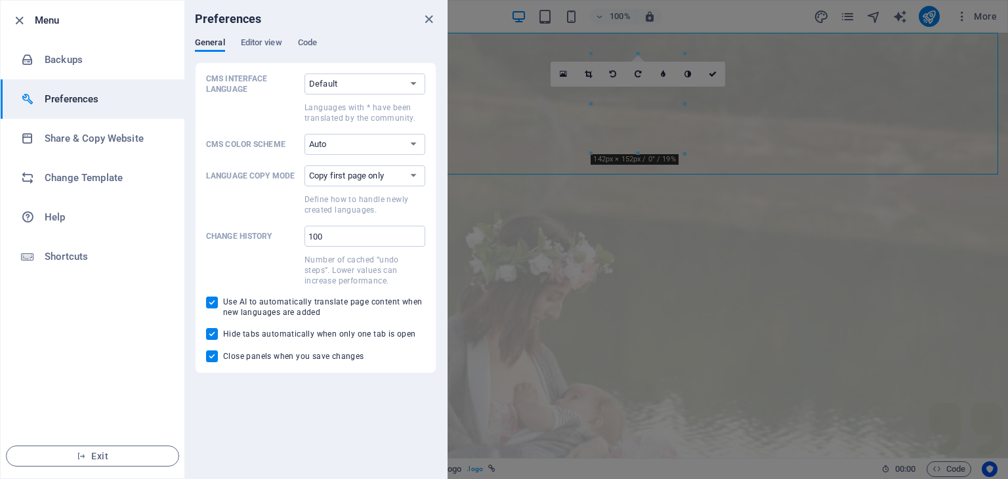
click at [45, 61] on li "Backups" at bounding box center [93, 59] width 184 height 39
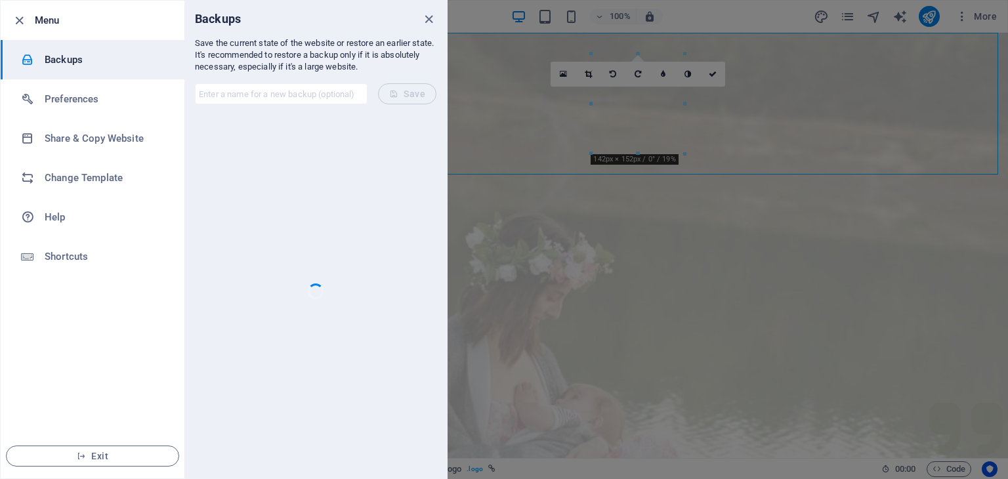
click at [302, 65] on p "Save the current state of the website or restore an earlier state. It's recomme…" at bounding box center [315, 54] width 241 height 35
click at [105, 188] on li "Change Template" at bounding box center [93, 177] width 184 height 39
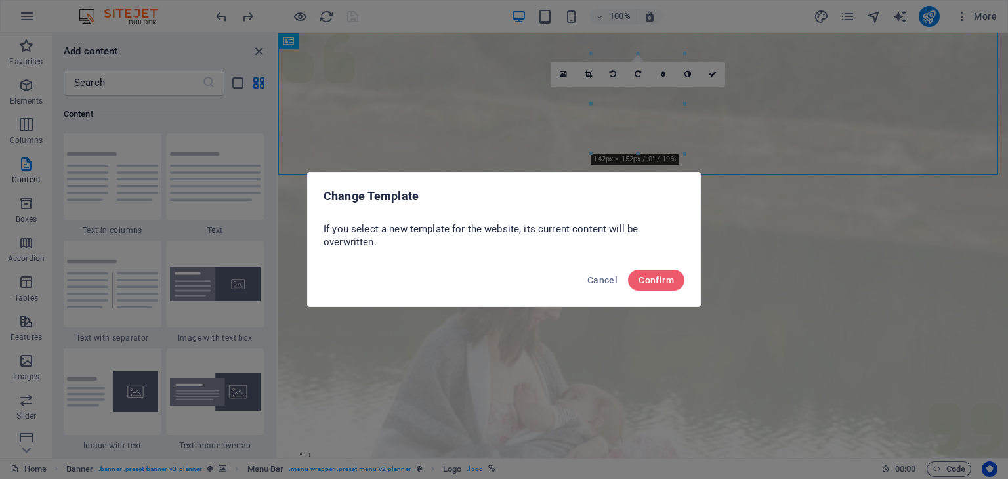
click at [596, 284] on span "Cancel" at bounding box center [602, 280] width 30 height 10
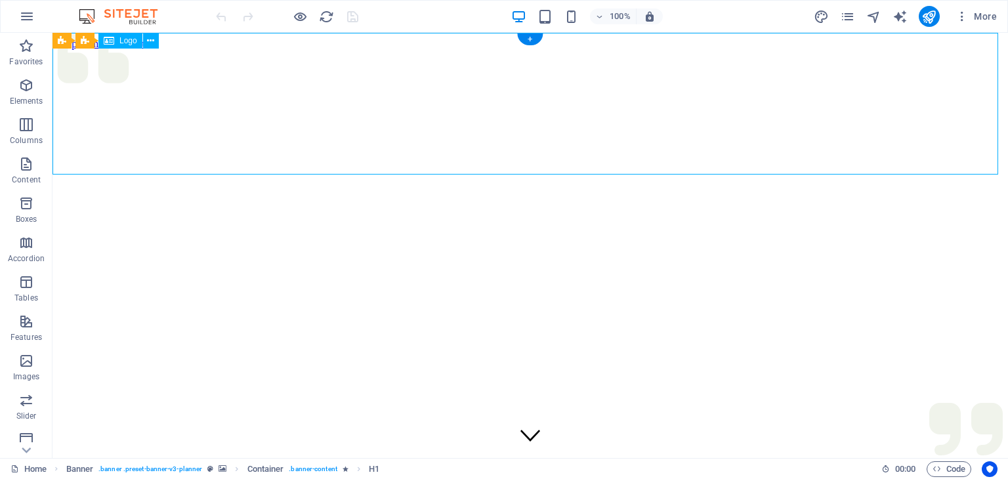
select select "px"
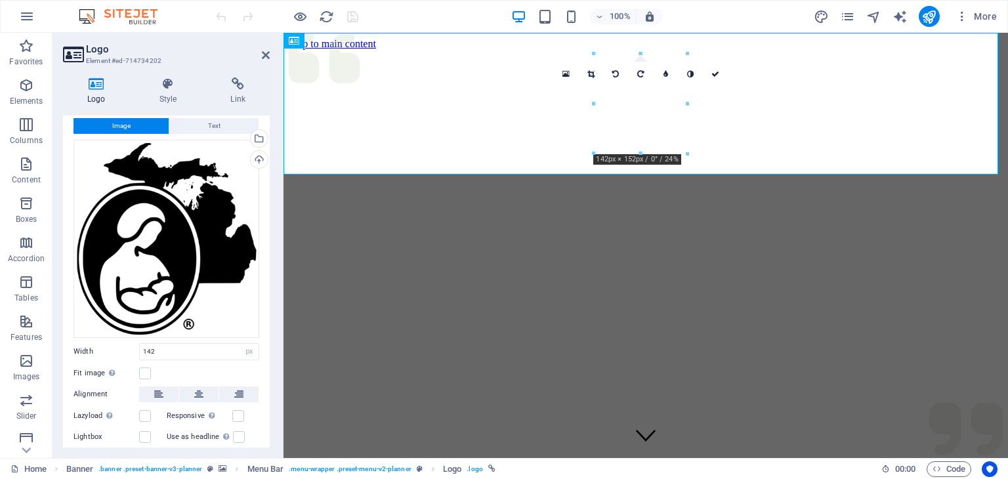
scroll to position [89, 0]
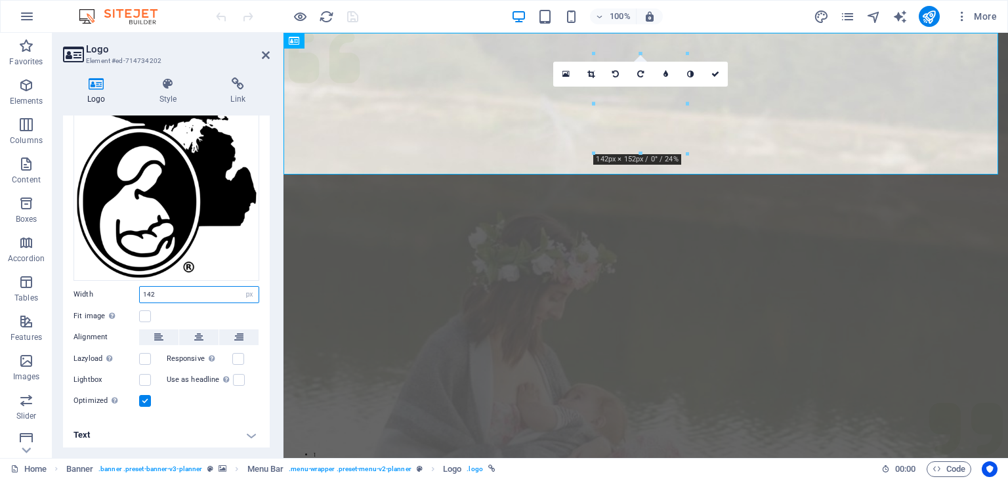
drag, startPoint x: 176, startPoint y: 290, endPoint x: 71, endPoint y: 289, distance: 105.6
click at [71, 289] on div "Image Text Drag files here, click to choose files or select files from Files or…" at bounding box center [166, 235] width 207 height 369
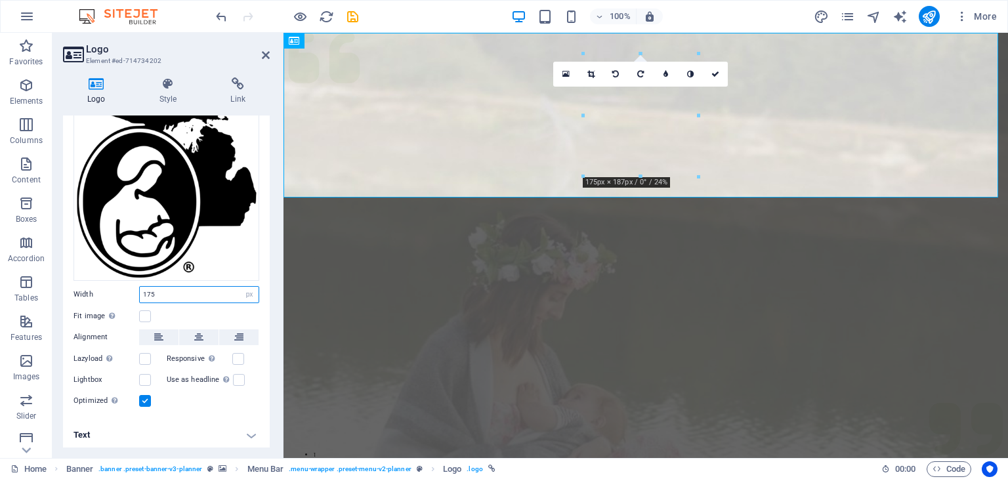
drag, startPoint x: 190, startPoint y: 298, endPoint x: 42, endPoint y: 278, distance: 149.0
click at [42, 278] on section "Favorites Elements Columns Content Boxes Accordion Tables Features Images Slide…" at bounding box center [504, 245] width 1008 height 425
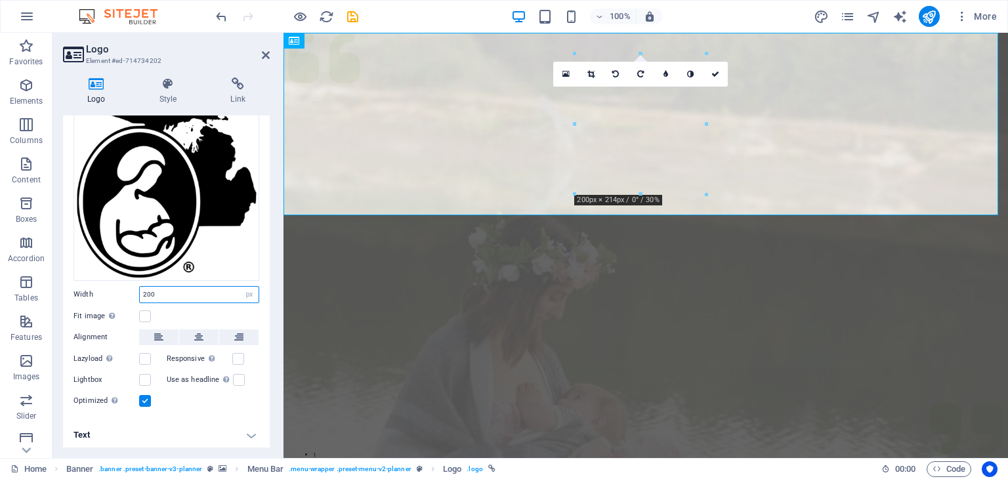
drag, startPoint x: 177, startPoint y: 285, endPoint x: 110, endPoint y: 299, distance: 68.3
click at [97, 298] on div "Width 200 Default auto px rem % em vh vw" at bounding box center [166, 294] width 186 height 17
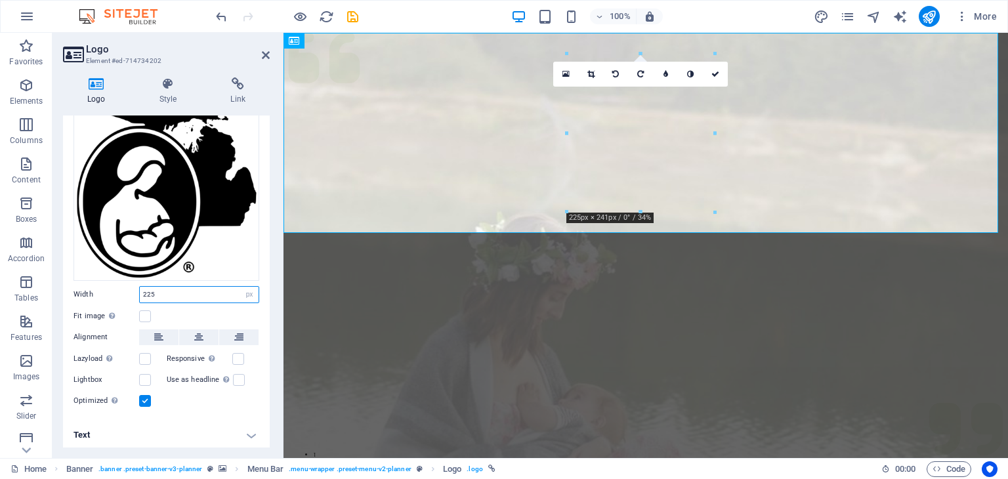
drag, startPoint x: 173, startPoint y: 287, endPoint x: 94, endPoint y: 295, distance: 79.7
click at [94, 295] on div "Width 225 Default auto px rem % em vh vw" at bounding box center [166, 294] width 186 height 17
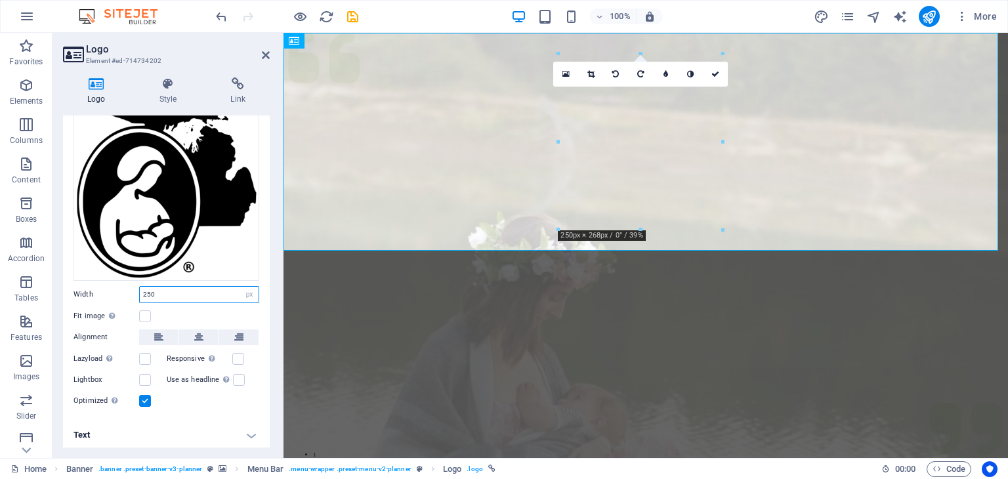
type input "250"
click at [170, 89] on icon at bounding box center [168, 83] width 66 height 13
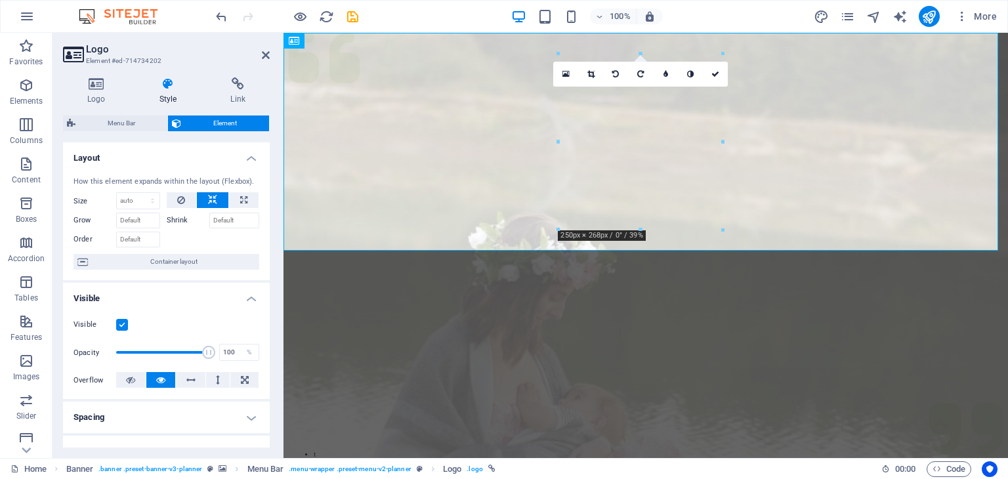
click at [260, 57] on header "Logo Element #ed-714734202" at bounding box center [166, 50] width 207 height 34
click at [262, 52] on icon at bounding box center [266, 55] width 8 height 10
